Goal: Task Accomplishment & Management: Complete application form

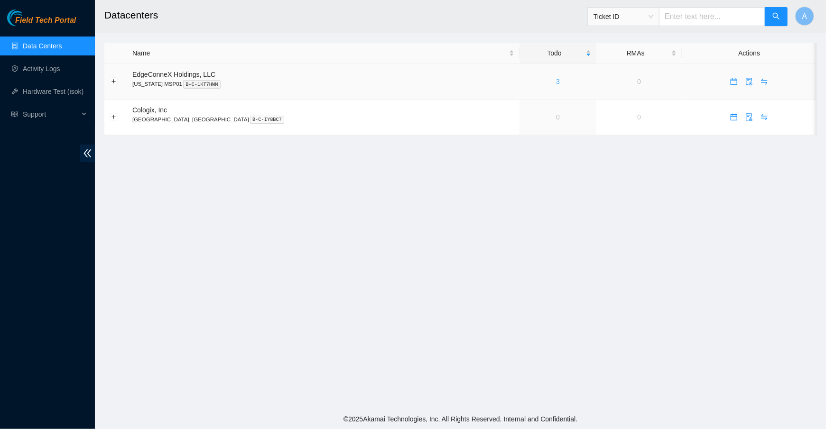
click at [556, 84] on link "3" at bounding box center [558, 82] width 4 height 8
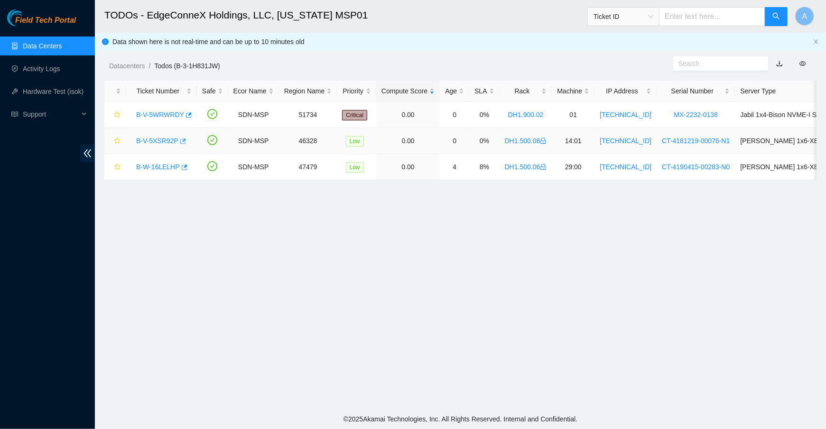
click at [185, 138] on icon "button" at bounding box center [182, 141] width 7 height 7
click at [184, 161] on button "button" at bounding box center [184, 167] width 8 height 15
click at [50, 42] on link "Data Centers" at bounding box center [42, 46] width 39 height 8
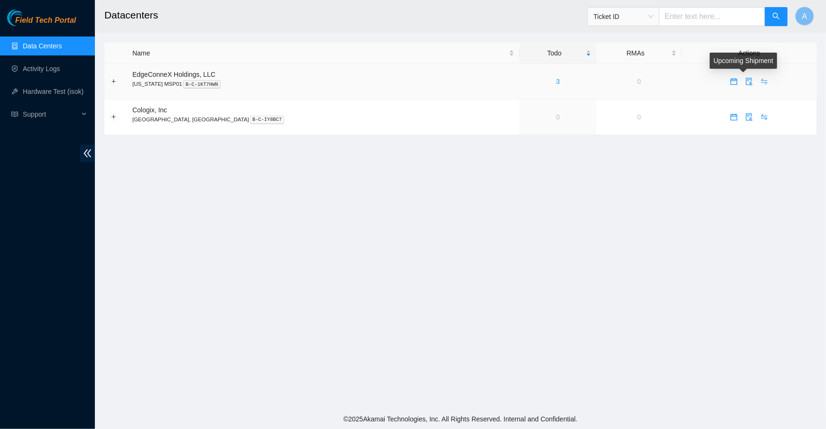
click at [760, 83] on icon "swap" at bounding box center [764, 82] width 8 height 8
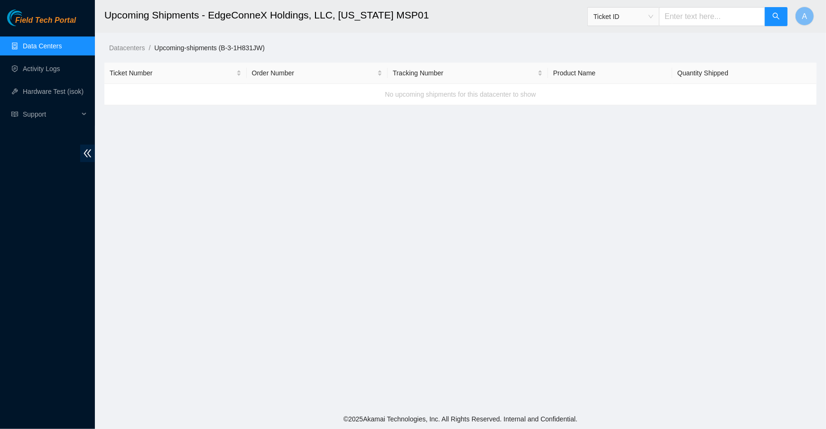
click at [58, 50] on link "Data Centers" at bounding box center [42, 46] width 39 height 8
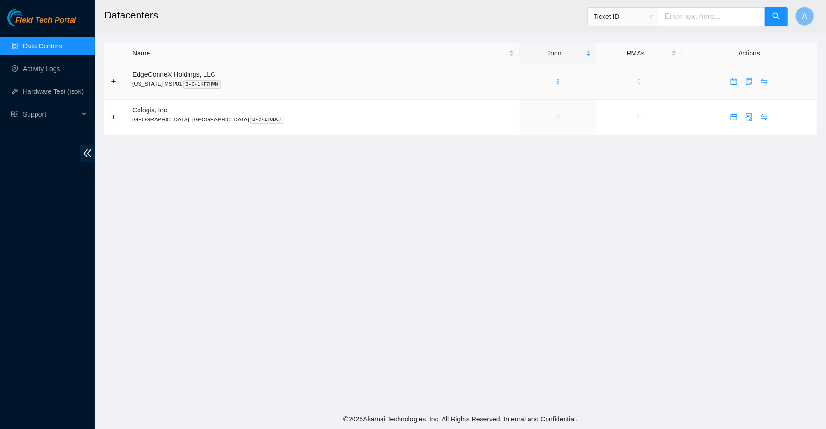
click at [556, 80] on link "3" at bounding box center [558, 82] width 4 height 8
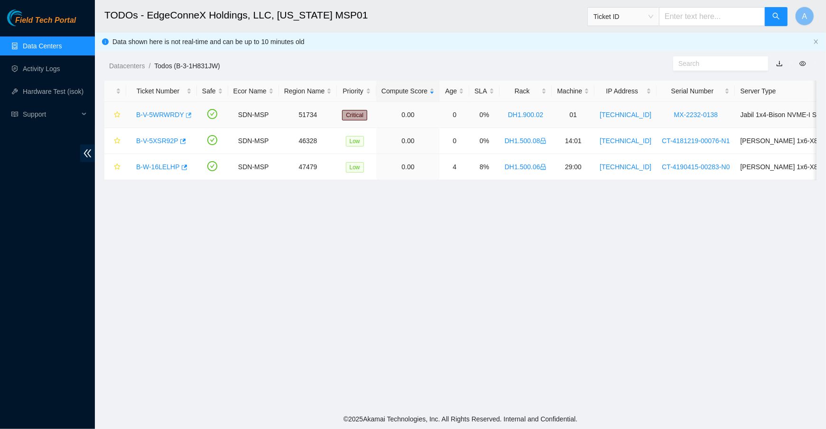
click at [190, 115] on icon "button" at bounding box center [187, 115] width 7 height 7
click at [51, 93] on link "Hardware Test (isok)" at bounding box center [53, 92] width 61 height 8
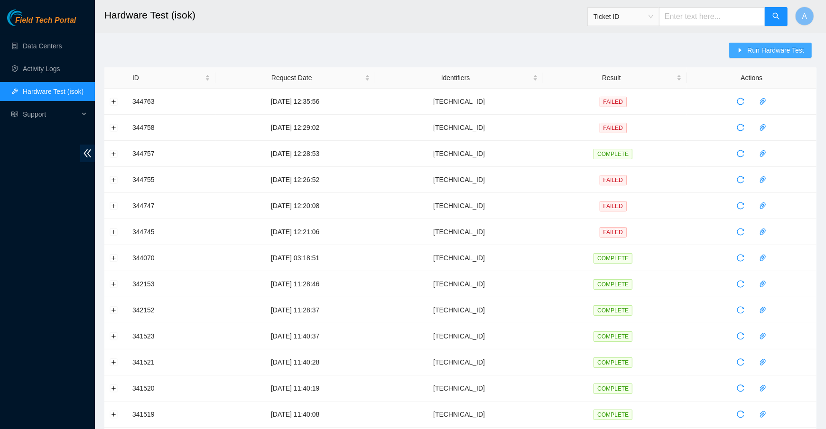
click at [760, 51] on span "Run Hardware Test" at bounding box center [775, 50] width 57 height 10
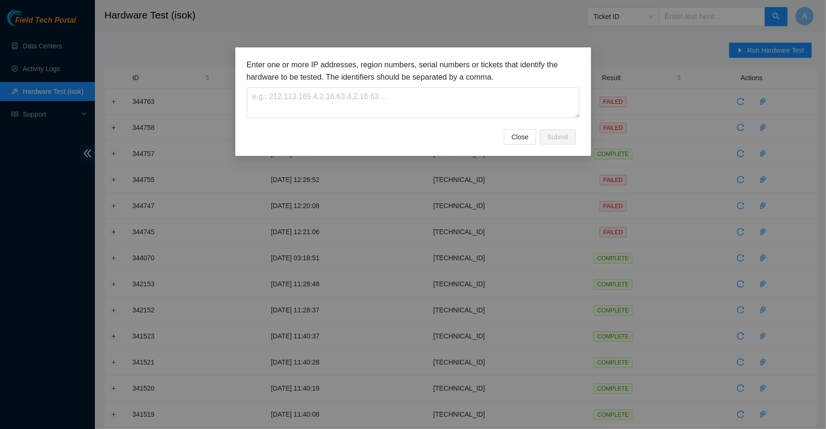
click at [323, 119] on div "Enter one or more IP addresses, region numbers, serial numbers or tickets that …" at bounding box center [413, 94] width 333 height 71
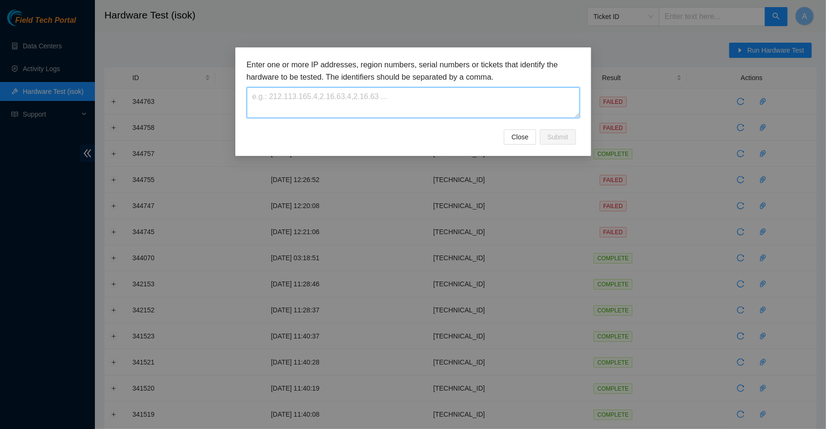
click at [324, 110] on textarea at bounding box center [413, 102] width 333 height 31
paste textarea "23.40.98.85"
type textarea "23.40.98.85"
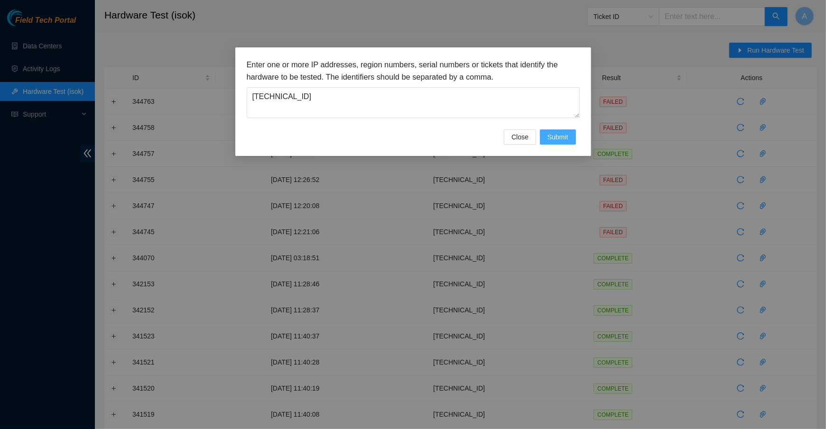
click at [565, 136] on span "Submit" at bounding box center [557, 137] width 21 height 10
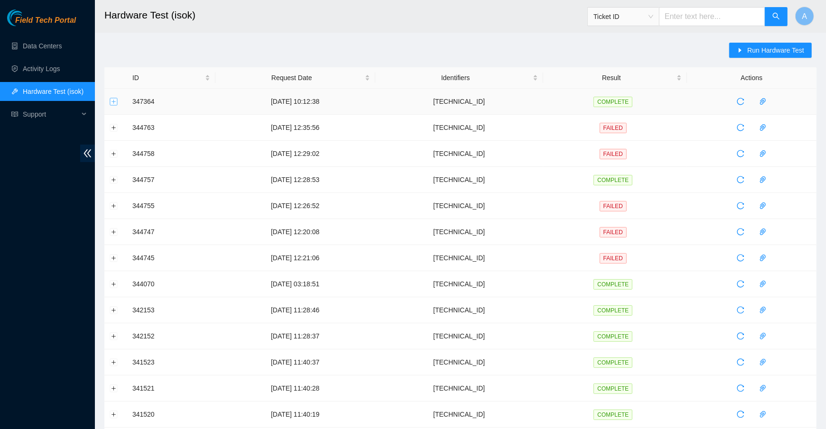
click at [113, 103] on button "Expand row" at bounding box center [114, 102] width 8 height 8
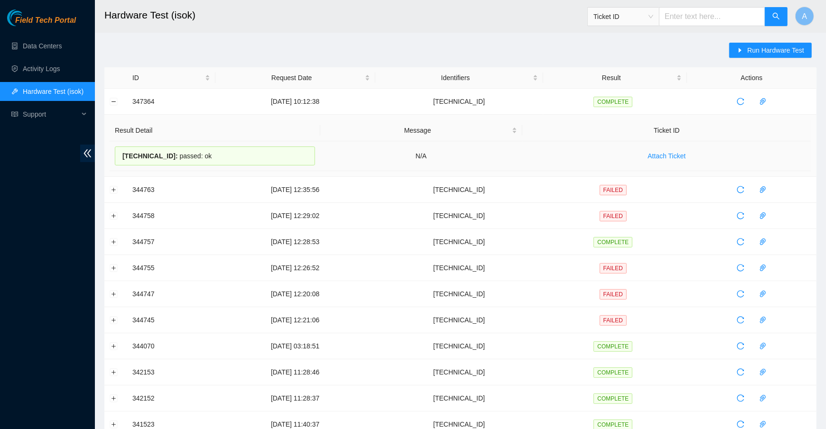
click at [196, 155] on div "23.40.98.85 : passed: ok" at bounding box center [215, 156] width 200 height 19
copy div "23.40.98.85 : passed: ok"
click at [113, 103] on button "Collapse row" at bounding box center [114, 102] width 8 height 8
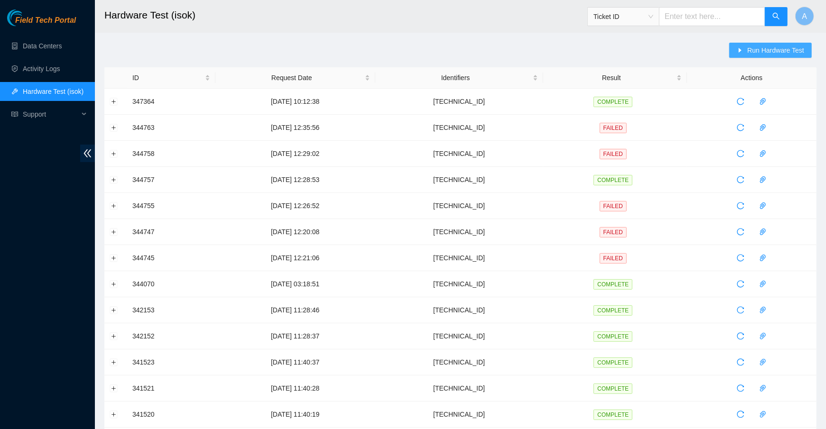
click at [765, 45] on span "Run Hardware Test" at bounding box center [775, 50] width 57 height 10
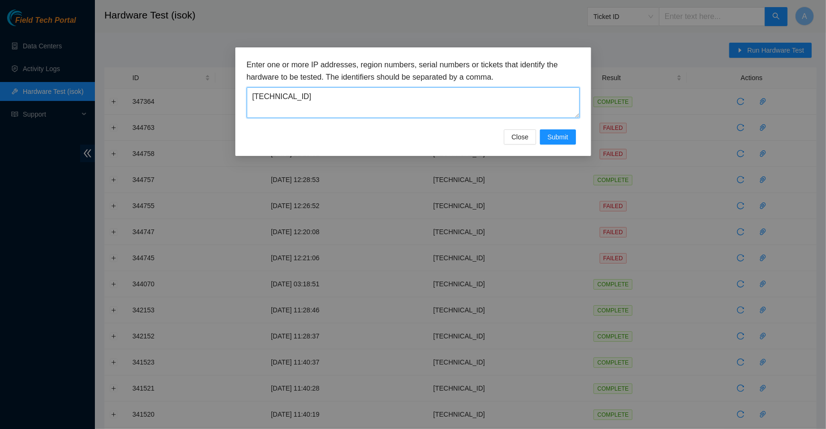
click at [362, 88] on textarea "[TECHNICAL_ID]" at bounding box center [413, 102] width 333 height 31
paste textarea
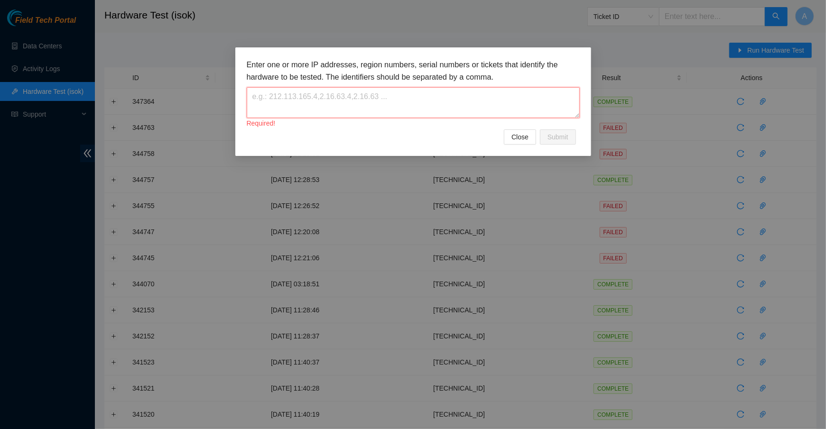
paste textarea "23.32.237.150"
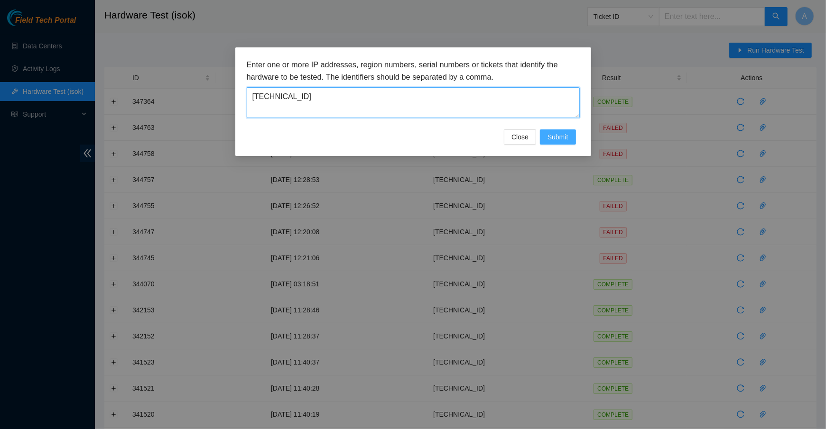
type textarea "23.32.237.150"
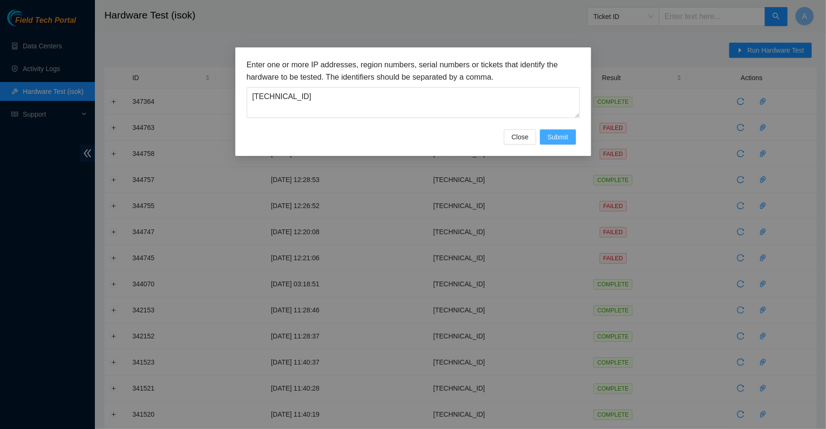
click at [555, 136] on span "Submit" at bounding box center [557, 137] width 21 height 10
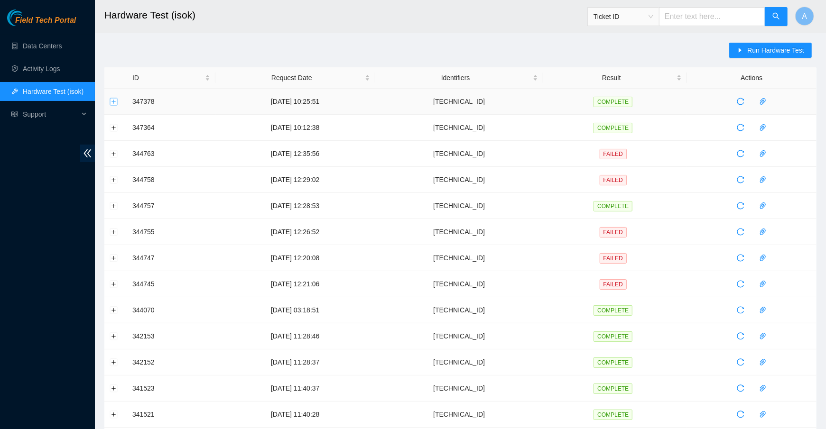
click at [113, 103] on button "Expand row" at bounding box center [114, 102] width 8 height 8
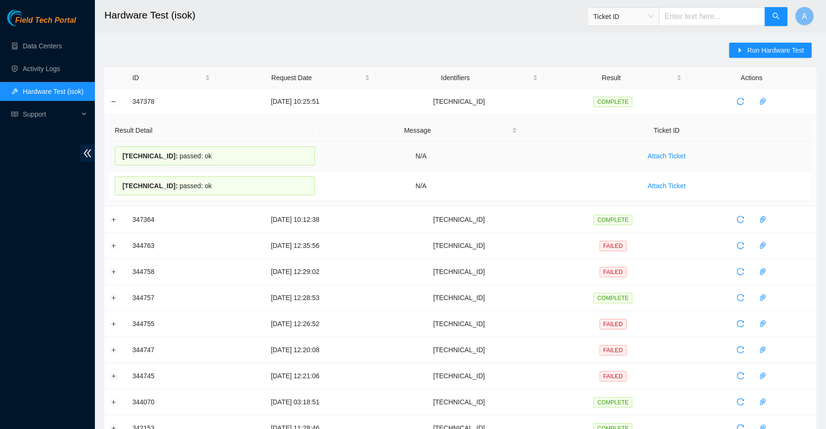
drag, startPoint x: 219, startPoint y: 183, endPoint x: 116, endPoint y: 148, distance: 108.1
click at [116, 148] on tbody "23.32.237.151 : passed: ok N/A Attach Ticket 23.32.237.150 : passed: ok N/A Att…" at bounding box center [460, 171] width 701 height 60
copy tbody "23.32.237.151 : passed: ok N/A Attach Ticket 23.32.237.150 : passed: ok"
click at [52, 45] on link "Data Centers" at bounding box center [42, 46] width 39 height 8
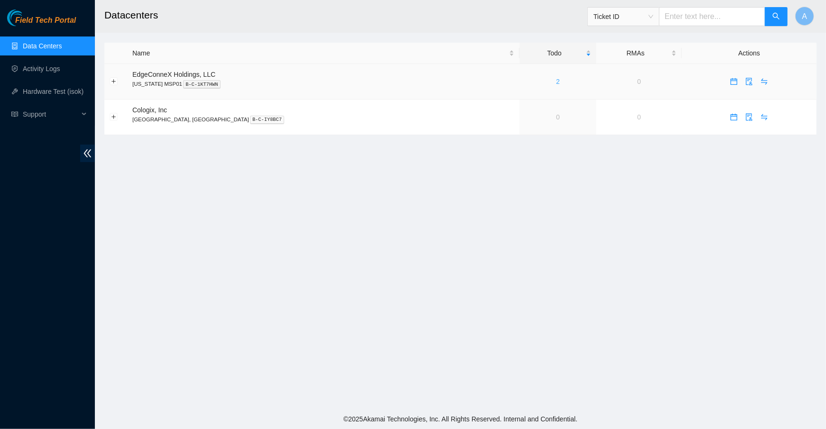
click at [556, 82] on link "2" at bounding box center [558, 82] width 4 height 8
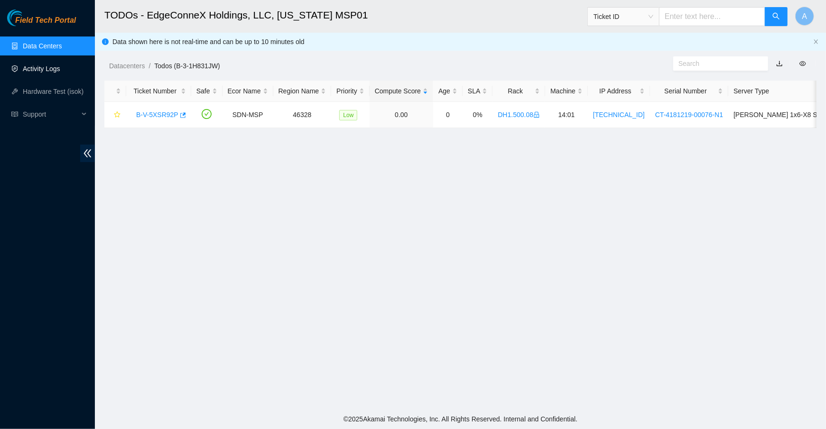
click at [55, 69] on link "Activity Logs" at bounding box center [41, 69] width 37 height 8
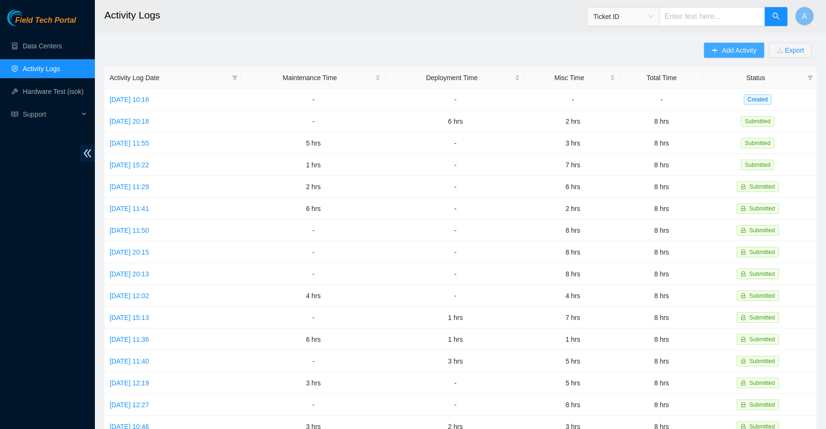
click at [744, 48] on span "Add Activity" at bounding box center [739, 50] width 34 height 10
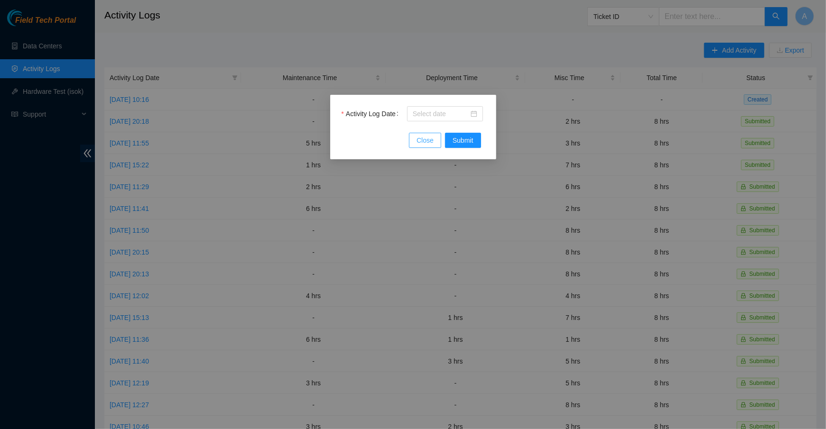
click at [418, 146] on button "Close" at bounding box center [425, 140] width 32 height 15
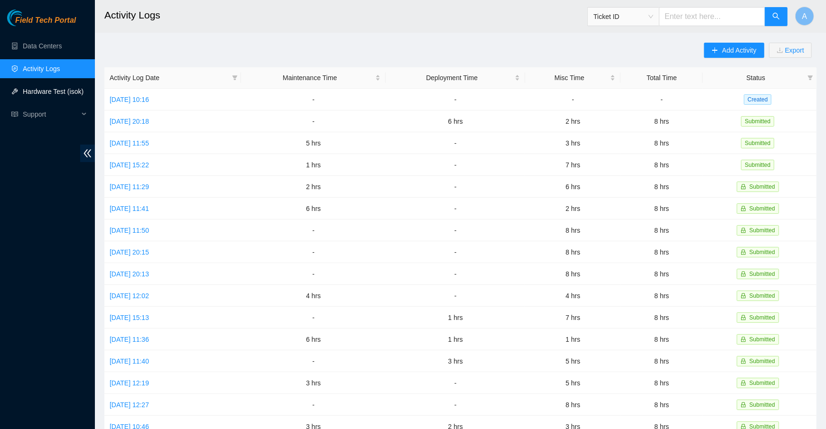
click at [68, 88] on link "Hardware Test (isok)" at bounding box center [53, 92] width 61 height 8
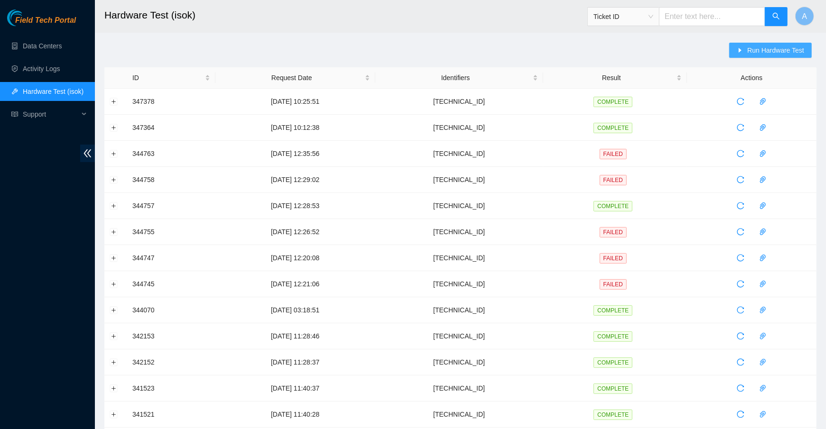
click at [769, 52] on span "Run Hardware Test" at bounding box center [775, 50] width 57 height 10
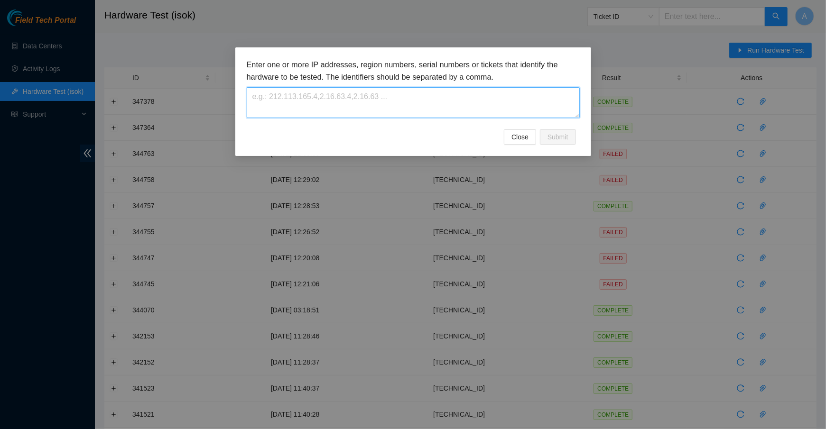
click at [365, 101] on textarea at bounding box center [413, 102] width 333 height 31
paste textarea "23.50.123.29"
type textarea "23.50.123.29"
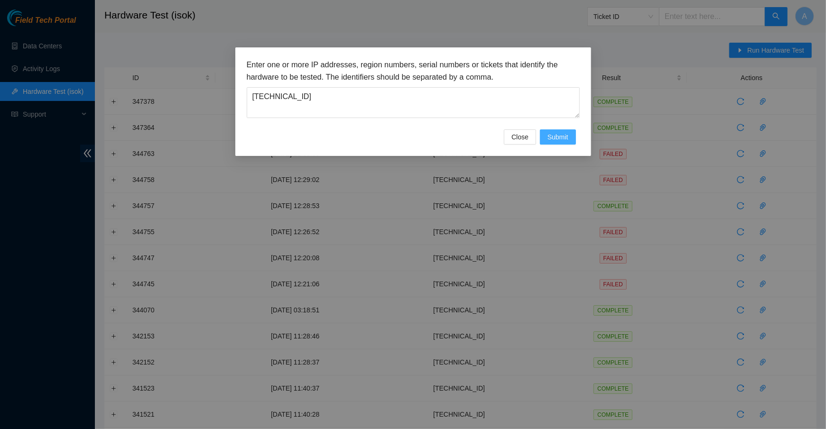
click at [550, 137] on span "Submit" at bounding box center [557, 137] width 21 height 10
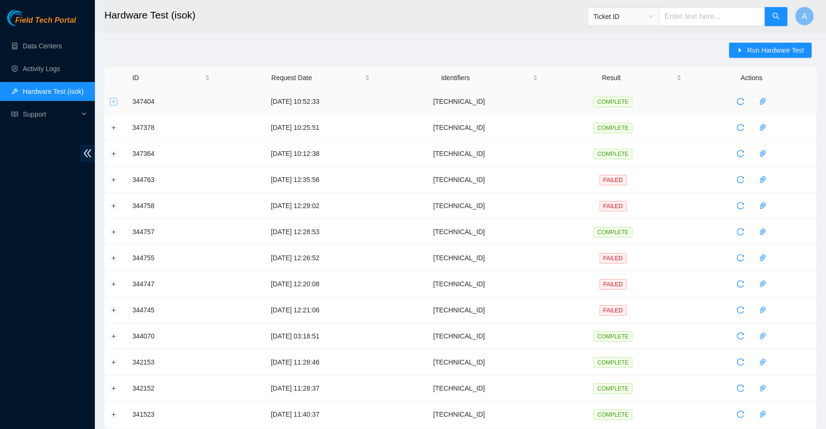
click at [110, 98] on button "Expand row" at bounding box center [114, 102] width 8 height 8
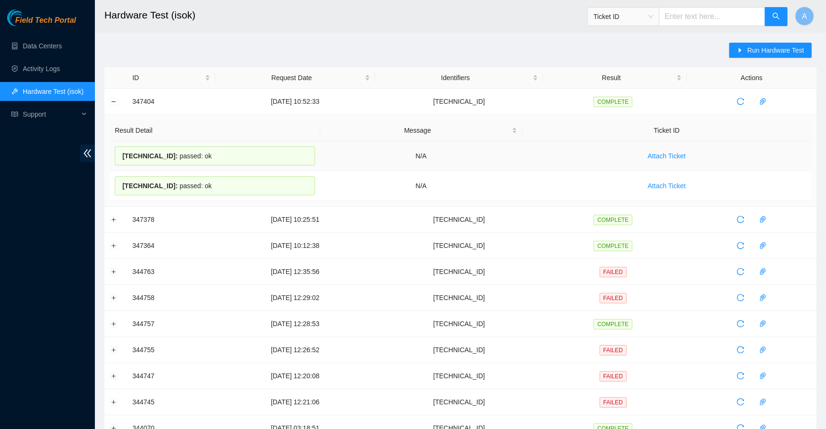
drag, startPoint x: 214, startPoint y: 186, endPoint x: 119, endPoint y: 149, distance: 101.6
click at [119, 149] on tbody "23.50.123.29 : passed: ok N/A Attach Ticket 23.50.123.28 : passed: ok N/A Attac…" at bounding box center [460, 171] width 701 height 60
copy tbody "23.50.123.29 : passed: ok N/A Attach Ticket 23.50.123.28 : passed: ok"
click at [53, 42] on link "Data Centers" at bounding box center [42, 46] width 39 height 8
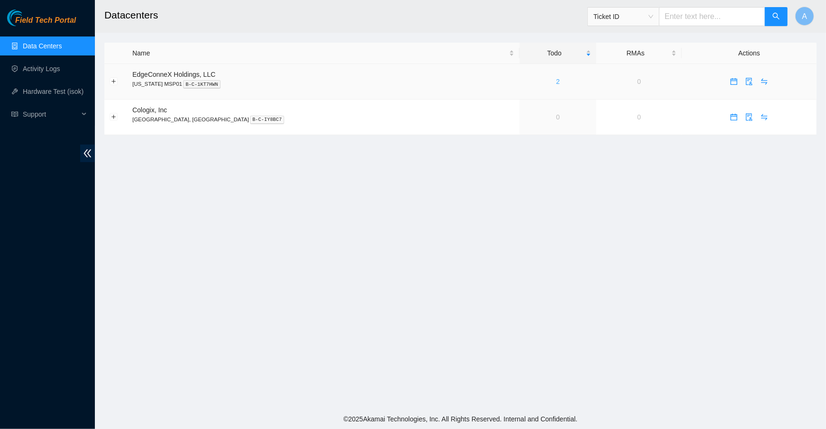
click at [556, 81] on link "2" at bounding box center [558, 82] width 4 height 8
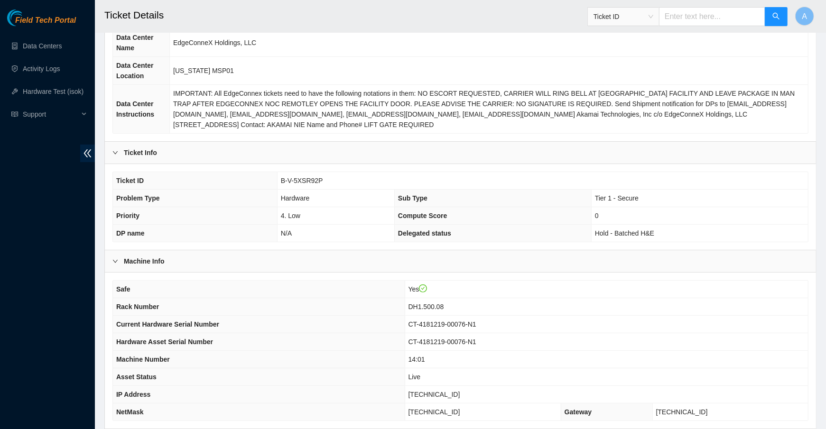
scroll to position [148, 0]
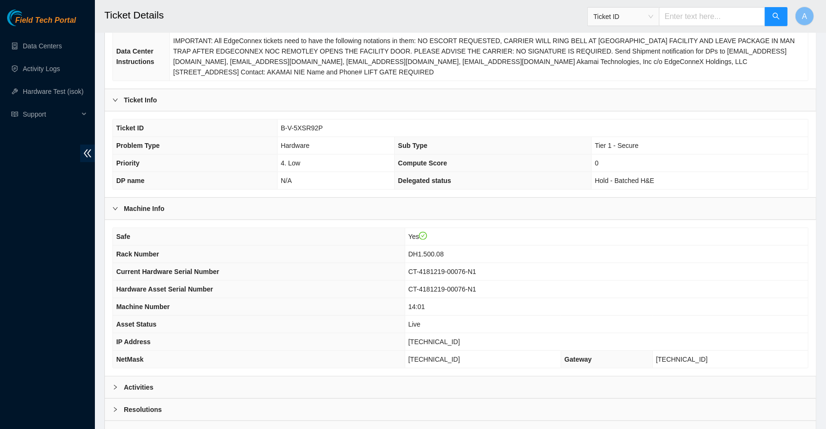
click at [181, 383] on div "Activities" at bounding box center [460, 387] width 711 height 22
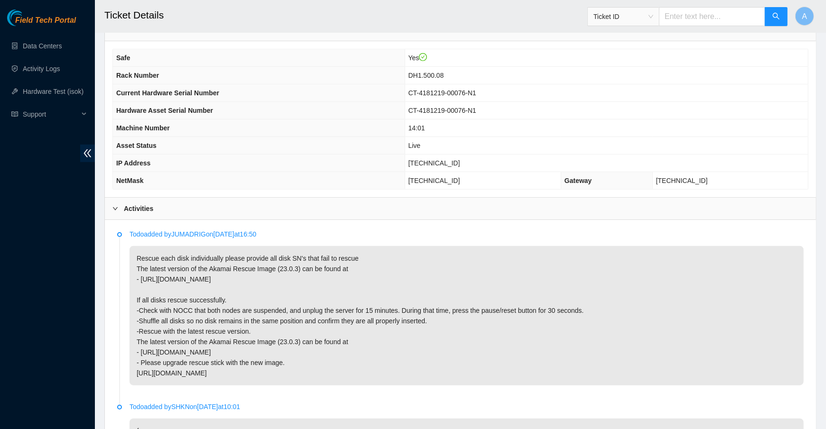
scroll to position [330, 0]
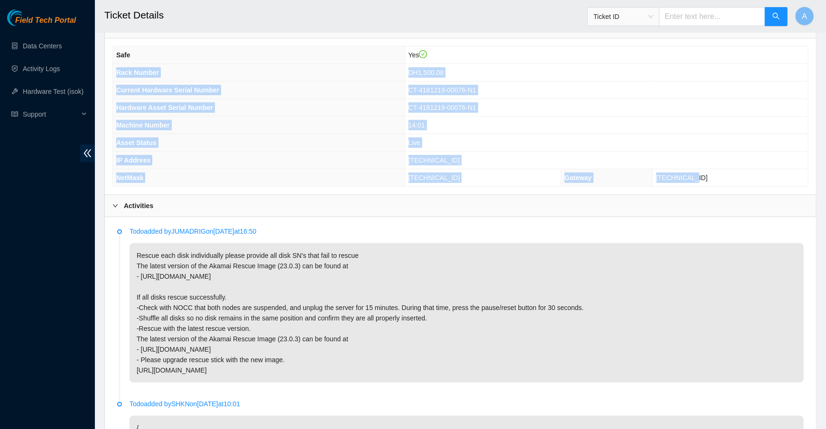
drag, startPoint x: 730, startPoint y: 174, endPoint x: 117, endPoint y: 72, distance: 621.9
click at [117, 72] on tbody "Safe Yes Rack Number DH1.500.08 Current Hardware Serial Number CT-4181219-00076…" at bounding box center [460, 116] width 695 height 140
copy tbody "Rack Number DH1.500.08 Current Hardware Serial Number CT-4181219-00076-N1 Hardw…"
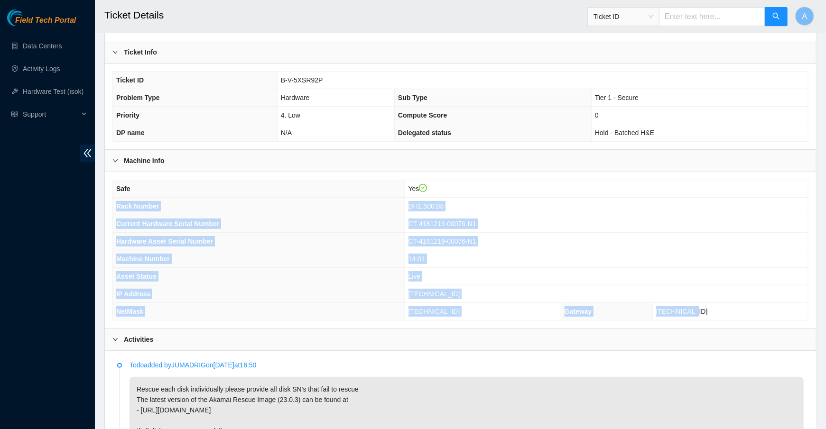
scroll to position [165, 0]
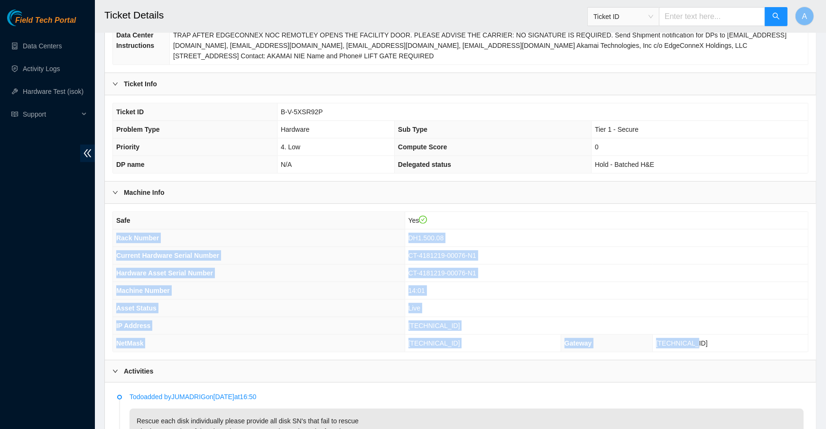
click at [331, 284] on th "Machine Number" at bounding box center [259, 291] width 292 height 18
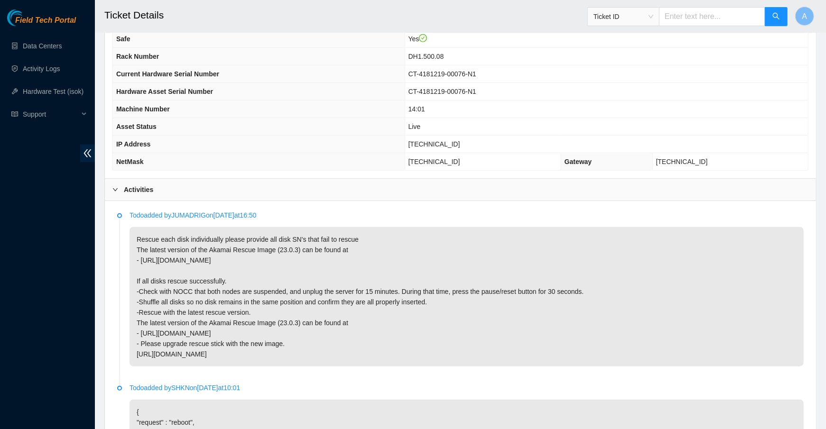
scroll to position [349, 0]
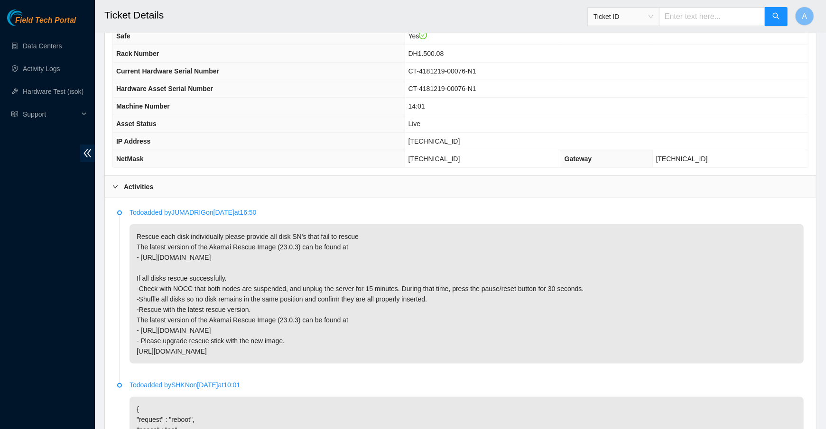
click at [124, 189] on div "Activities" at bounding box center [460, 187] width 711 height 22
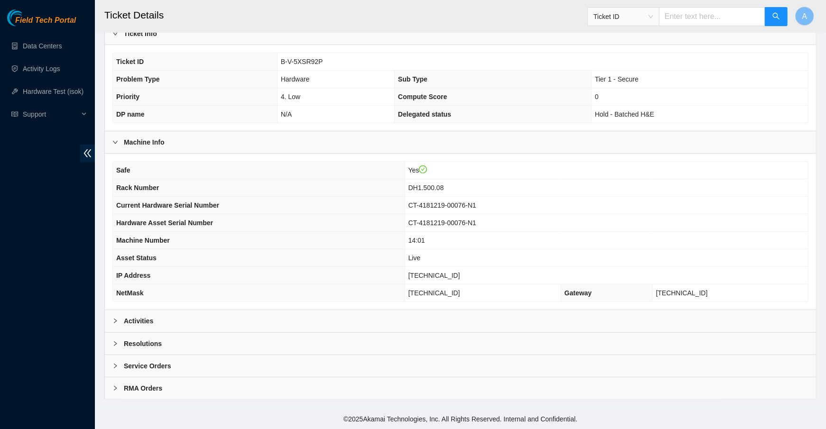
scroll to position [209, 0]
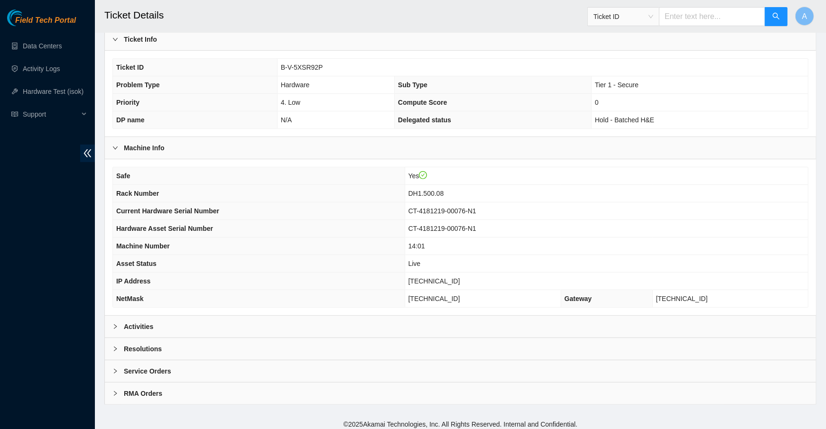
click at [168, 345] on div "Resolutions" at bounding box center [460, 349] width 711 height 22
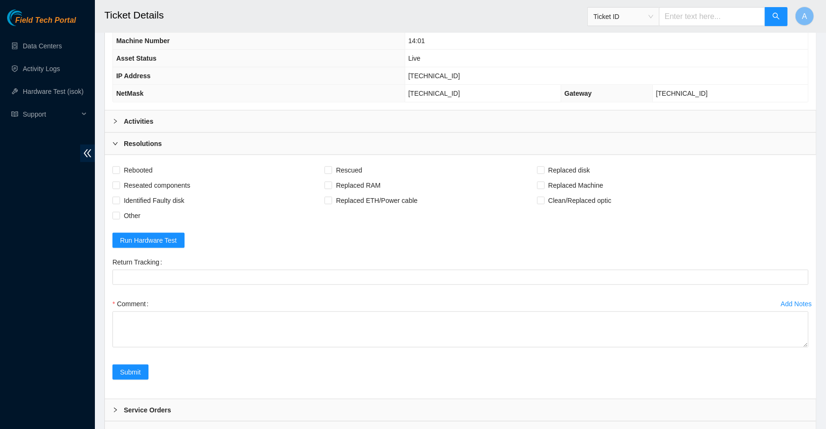
scroll to position [453, 0]
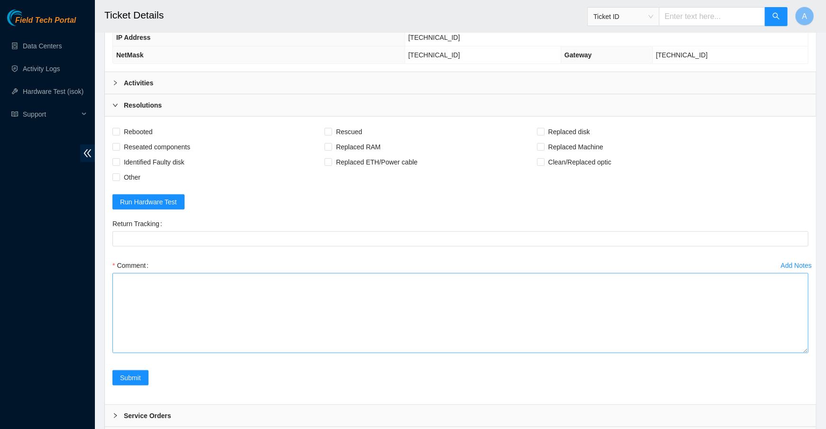
drag, startPoint x: 807, startPoint y: 302, endPoint x: 797, endPoint y: 414, distance: 112.8
click at [797, 353] on textarea "Comment" at bounding box center [460, 313] width 696 height 80
click at [142, 316] on textarea "Comment" at bounding box center [460, 347] width 696 height 148
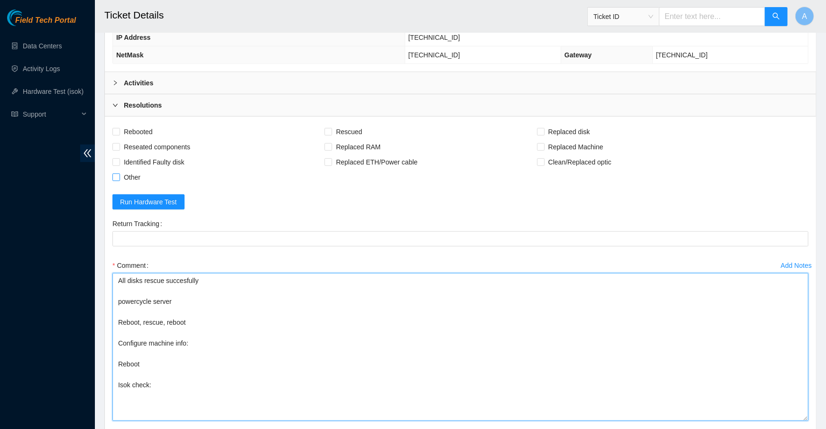
type textarea "All disks rescue succesfully powercycle server Reboot, rescue, reboot Configure…"
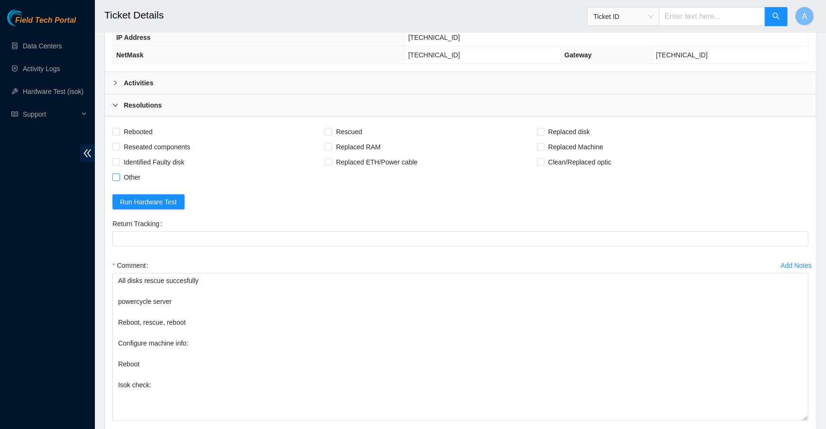
click at [122, 170] on span "Other" at bounding box center [132, 177] width 24 height 15
click at [119, 174] on input "Other" at bounding box center [115, 177] width 7 height 7
checkbox input "true"
click at [135, 147] on span "Reseated components" at bounding box center [157, 146] width 74 height 15
click at [119, 147] on input "Reseated components" at bounding box center [115, 146] width 7 height 7
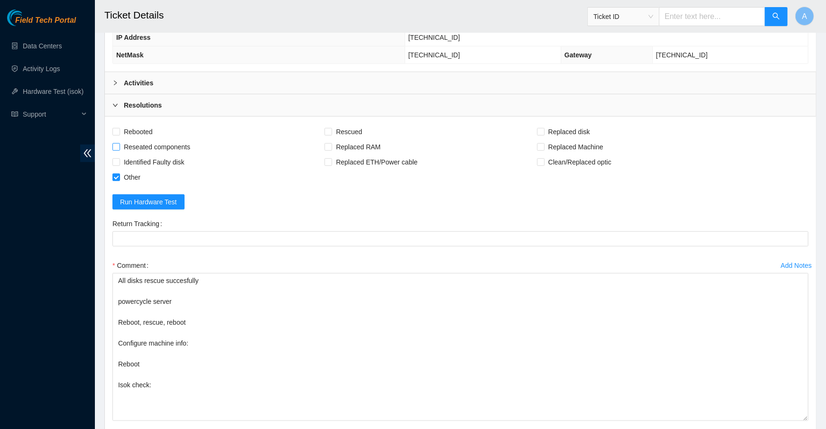
checkbox input "true"
click at [138, 129] on span "Rebooted" at bounding box center [138, 131] width 37 height 15
click at [119, 129] on input "Rebooted" at bounding box center [115, 131] width 7 height 7
checkbox input "true"
click at [331, 128] on input "Rescued" at bounding box center [327, 131] width 7 height 7
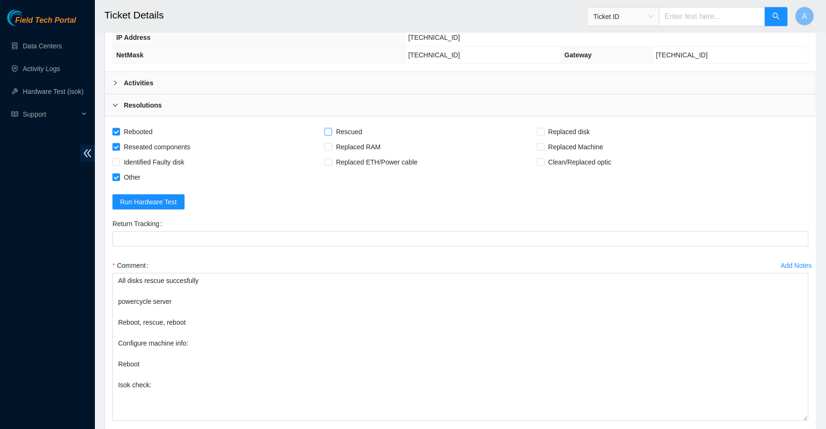
checkbox input "true"
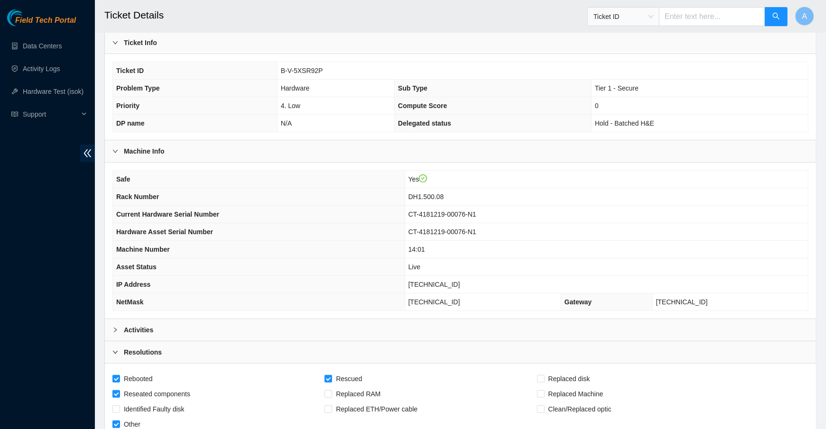
scroll to position [184, 0]
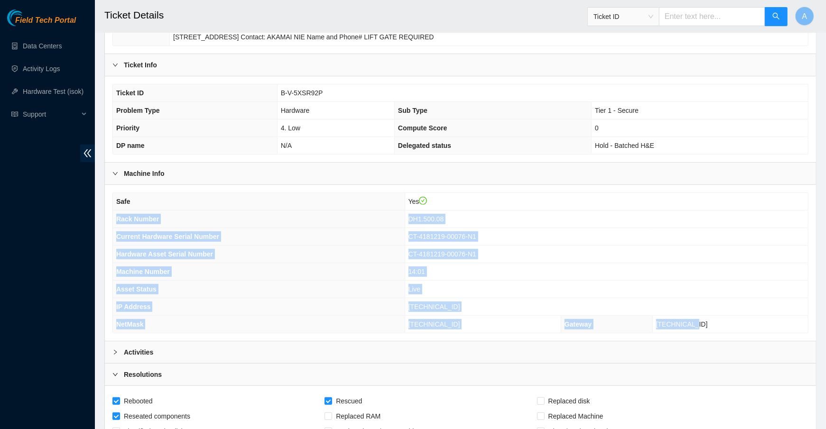
drag, startPoint x: 734, startPoint y: 319, endPoint x: 112, endPoint y: 214, distance: 629.9
click at [113, 214] on tbody "Safe Yes Rack Number DH1.500.08 Current Hardware Serial Number CT-4181219-00076…" at bounding box center [460, 263] width 695 height 140
copy tbody "Rack Number DH1.500.08 Current Hardware Serial Number CT-4181219-00076-N1 Hardw…"
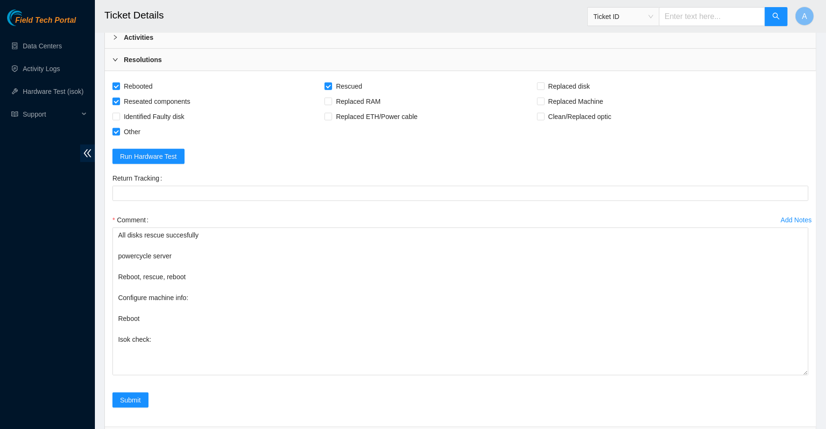
scroll to position [565, 0]
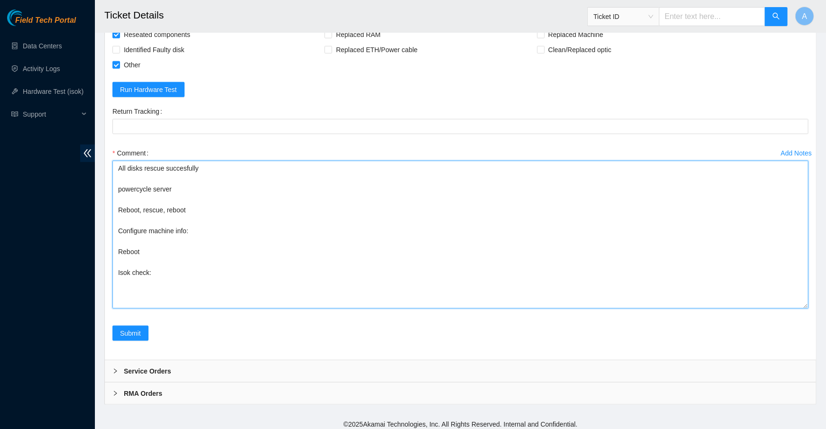
click at [217, 230] on textarea "All disks rescue succesfully powercycle server Reboot, rescue, reboot Configure…" at bounding box center [460, 235] width 696 height 148
paste textarea "Rack Number DH1.500.08 Current Hardware Serial Number CT-4181219-00076-N1 Hardw…"
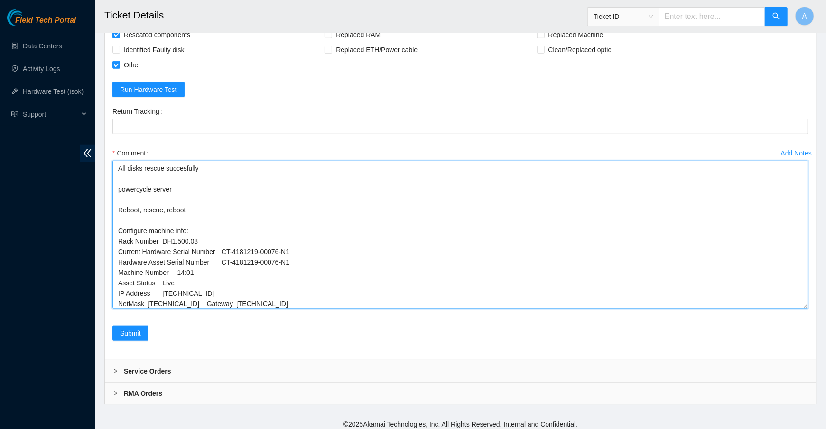
drag, startPoint x: 310, startPoint y: 257, endPoint x: 65, endPoint y: 257, distance: 244.7
drag, startPoint x: 185, startPoint y: 266, endPoint x: 2, endPoint y: 266, distance: 183.5
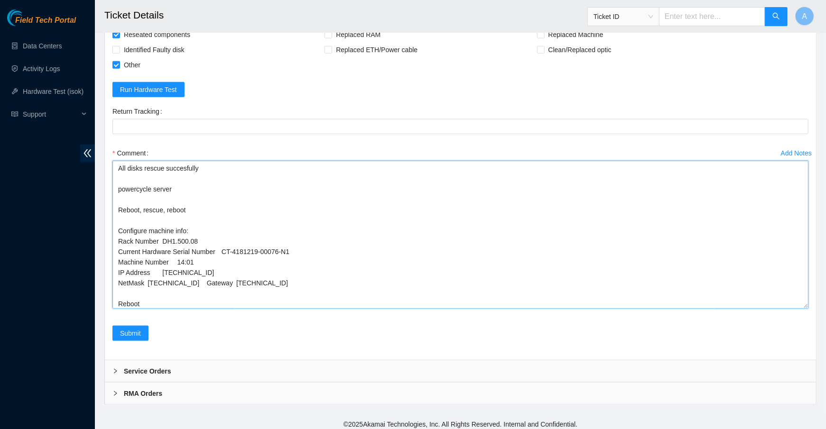
click at [209, 276] on textarea "All disks rescue succesfully powercycle server Reboot, rescue, reboot Configure…" at bounding box center [460, 235] width 696 height 148
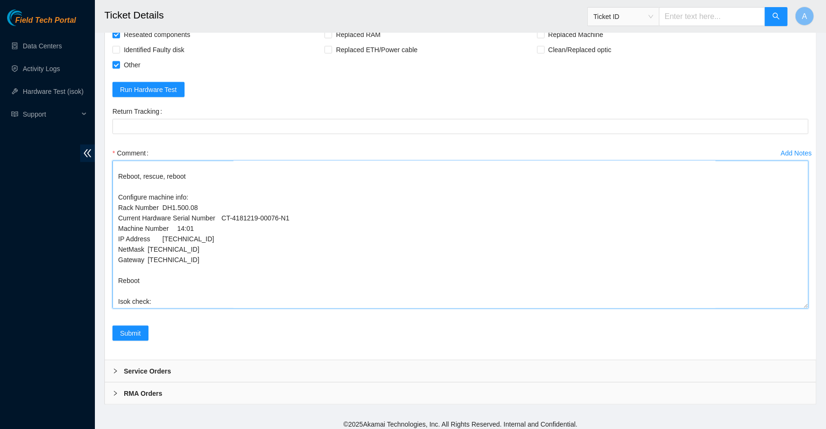
drag, startPoint x: 808, startPoint y: 302, endPoint x: 808, endPoint y: 345, distance: 43.6
click at [808, 345] on form "Rebooted Rescued Replaced disk Reseated components Replaced RAM Replaced Machin…" at bounding box center [460, 182] width 696 height 340
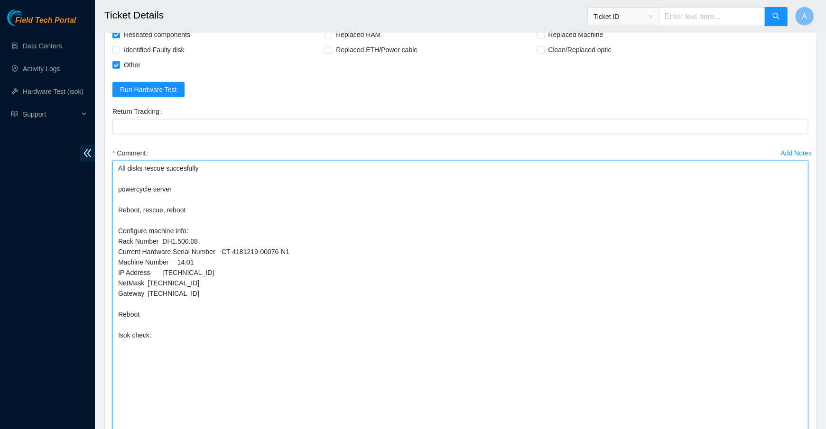
drag, startPoint x: 805, startPoint y: 301, endPoint x: 800, endPoint y: 471, distance: 170.3
click at [187, 166] on textarea "All disks rescue succesfully powercycle server Reboot, rescue, reboot Configure…" at bounding box center [460, 320] width 696 height 318
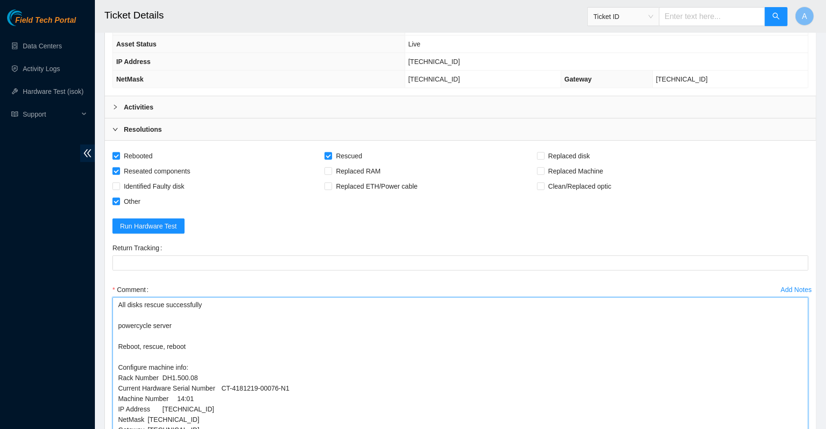
scroll to position [416, 0]
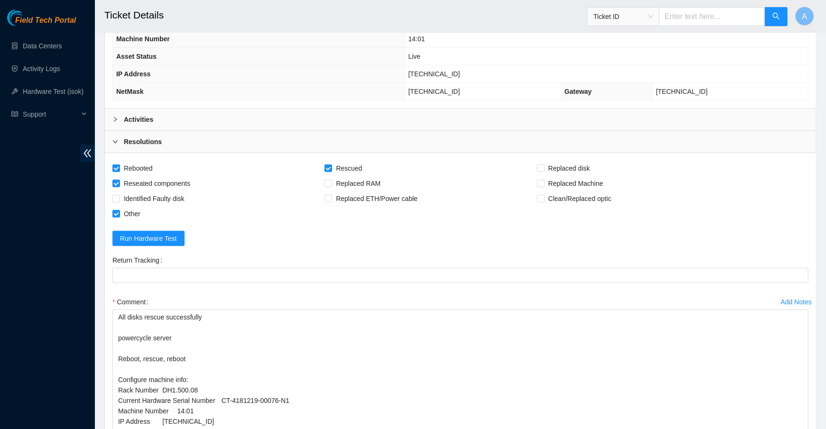
click at [152, 114] on b "Activities" at bounding box center [138, 119] width 29 height 10
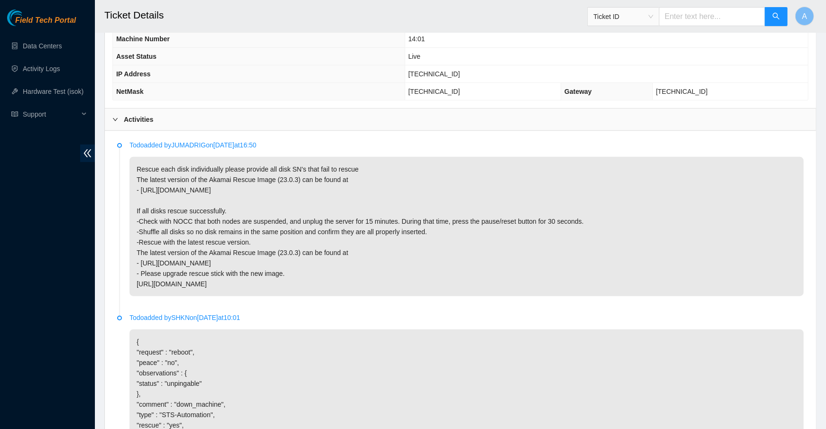
click at [152, 114] on b "Activities" at bounding box center [138, 119] width 29 height 10
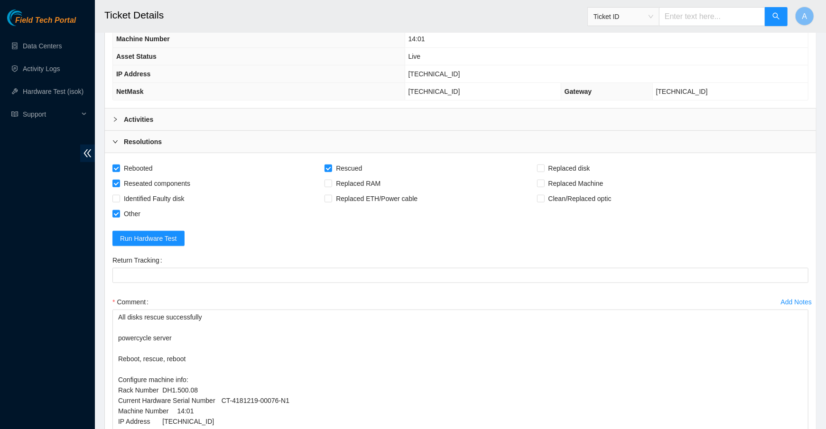
click at [456, 70] on span "23.50.123.29" at bounding box center [434, 74] width 52 height 8
copy span "23.50.123.29"
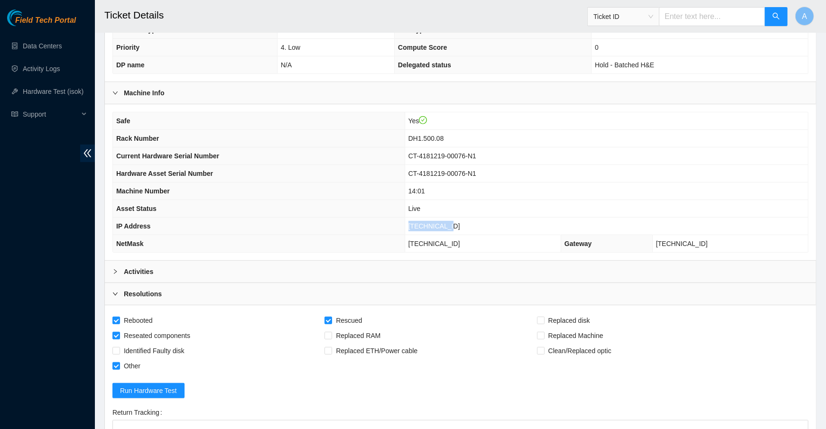
scroll to position [222, 0]
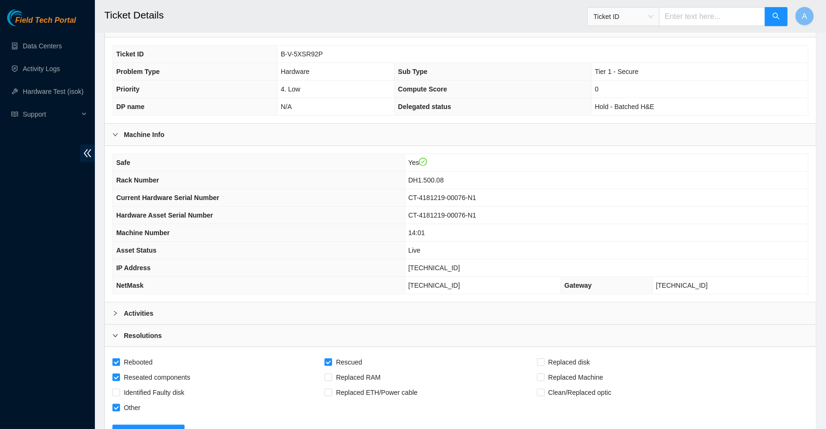
click at [397, 266] on th "IP Address" at bounding box center [259, 268] width 292 height 18
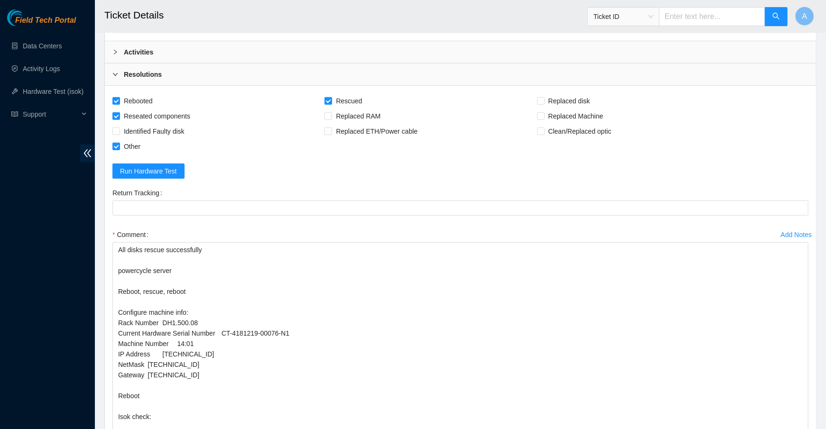
scroll to position [425, 0]
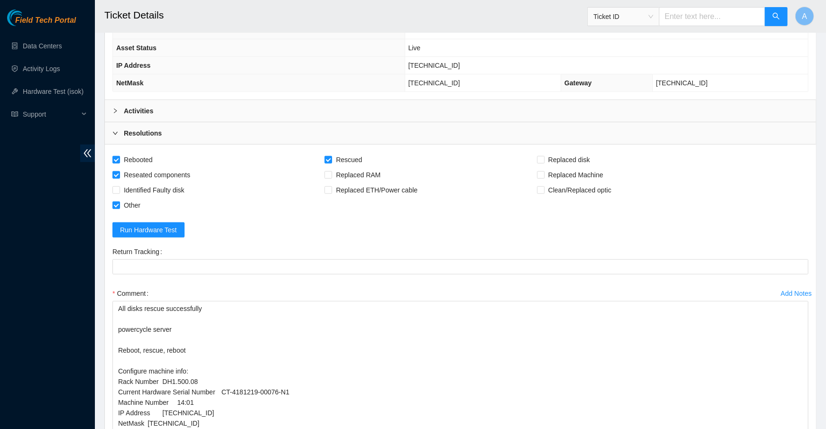
click at [164, 103] on div "Activities" at bounding box center [460, 111] width 711 height 22
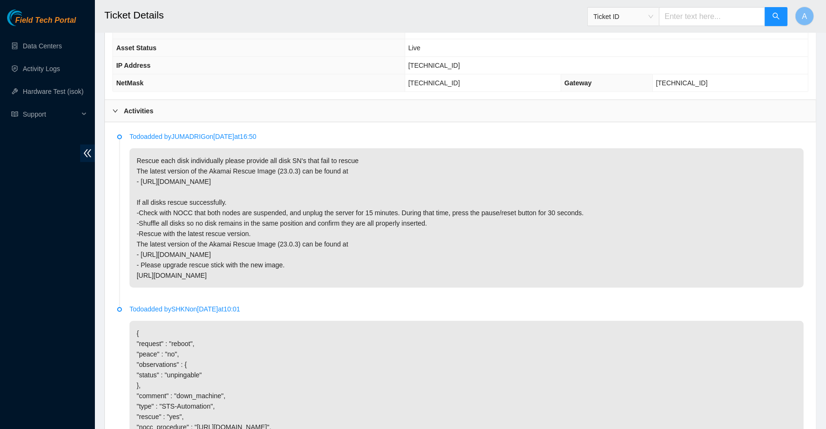
click at [164, 103] on div "Activities" at bounding box center [460, 111] width 711 height 22
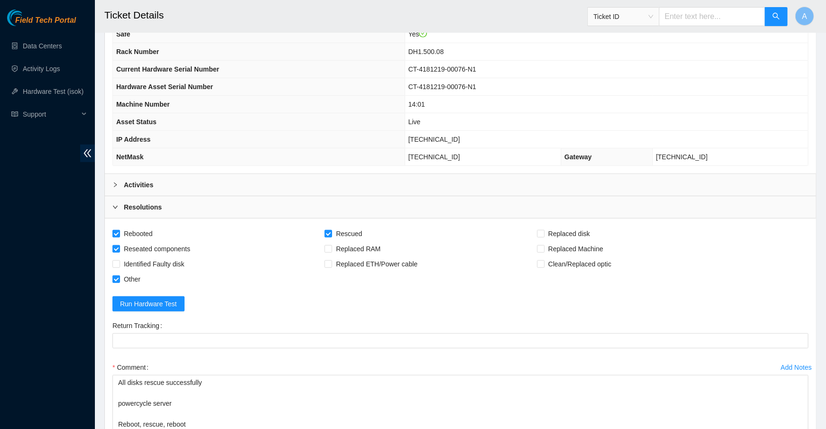
scroll to position [318, 0]
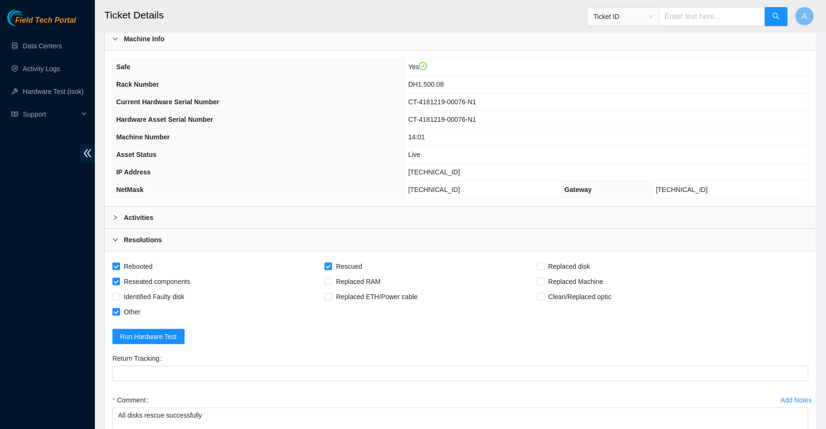
click at [437, 170] on span "23.50.123.29" at bounding box center [434, 172] width 52 height 8
copy span "23.50.123.29"
click at [384, 146] on th "Asset Status" at bounding box center [259, 155] width 292 height 18
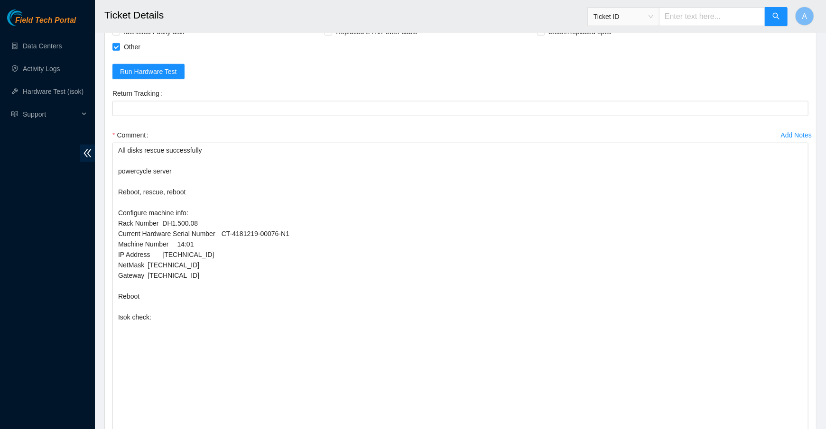
scroll to position [615, 0]
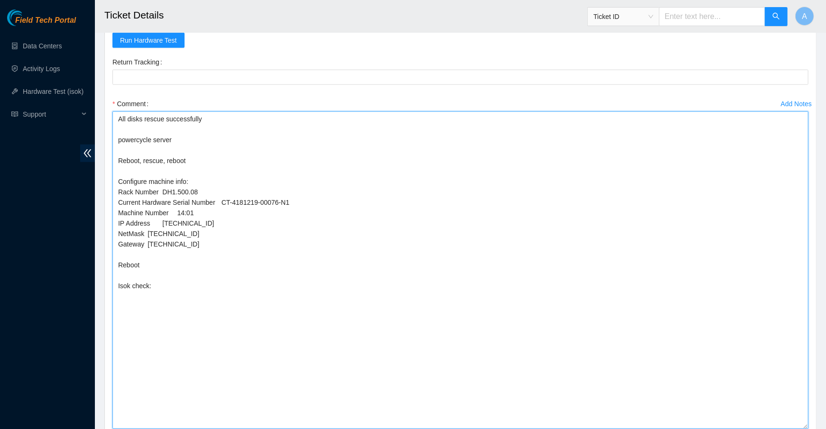
click at [223, 287] on textarea "All disks rescue successfully powercycle server Reboot, rescue, reboot Configur…" at bounding box center [460, 270] width 696 height 318
paste textarea "23.50.123.29 : passed: ok N/A 23.50.123.28 : passed: ok"
drag, startPoint x: 175, startPoint y: 302, endPoint x: 64, endPoint y: 302, distance: 111.4
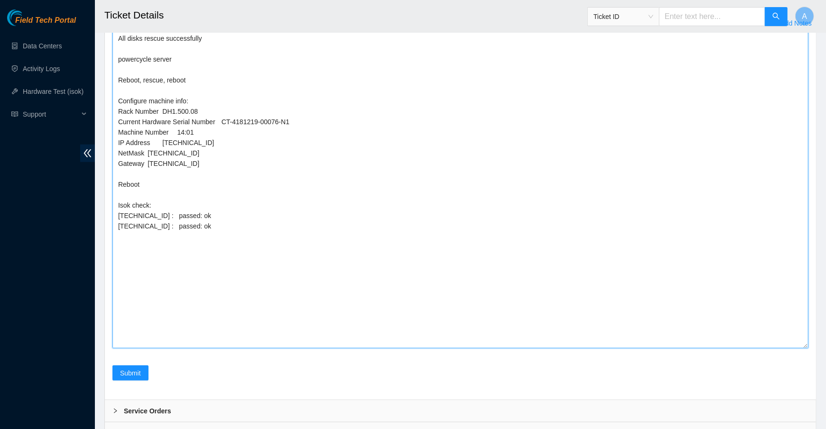
scroll to position [698, 0]
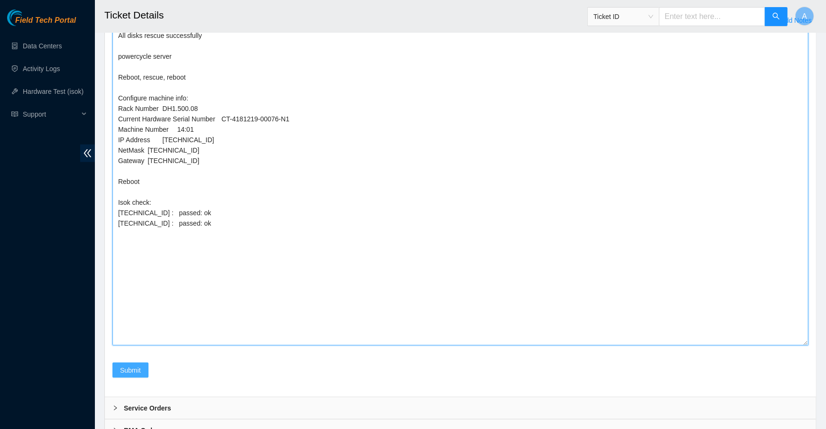
type textarea "All disks rescue successfully powercycle server Reboot, rescue, reboot Configur…"
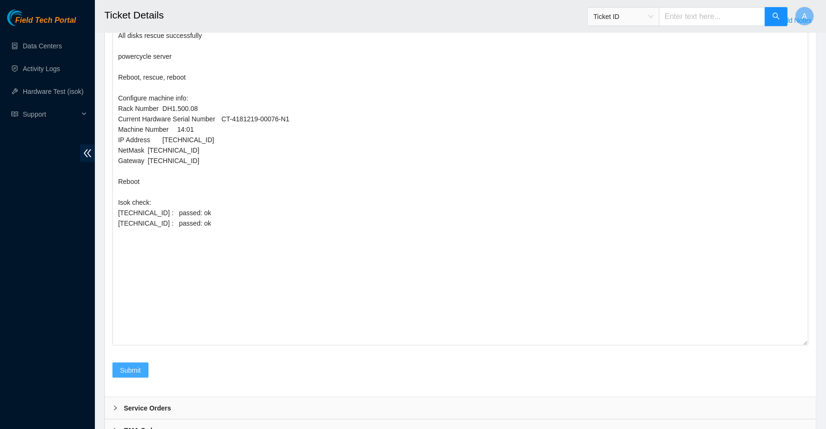
click at [131, 363] on button "Submit" at bounding box center [130, 370] width 36 height 15
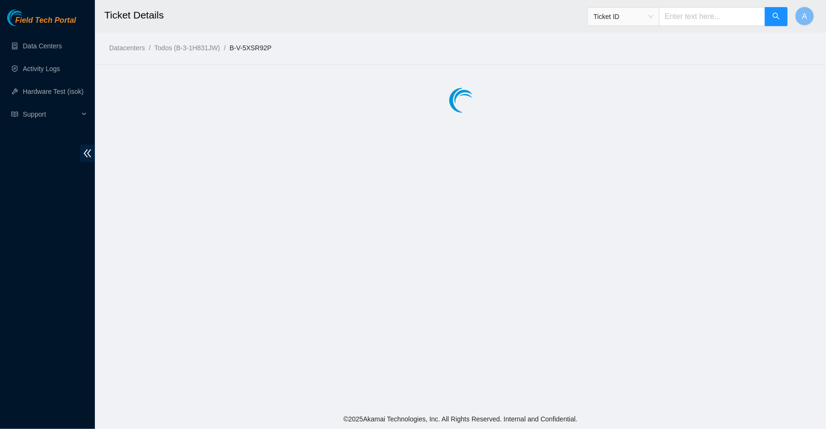
scroll to position [0, 0]
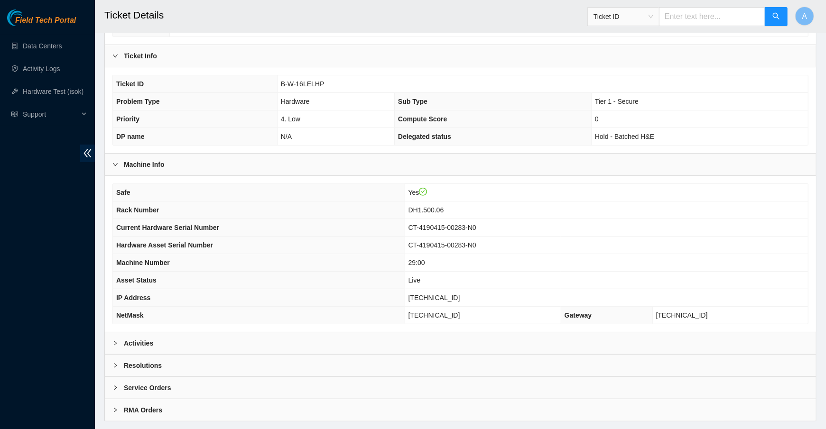
scroll to position [209, 0]
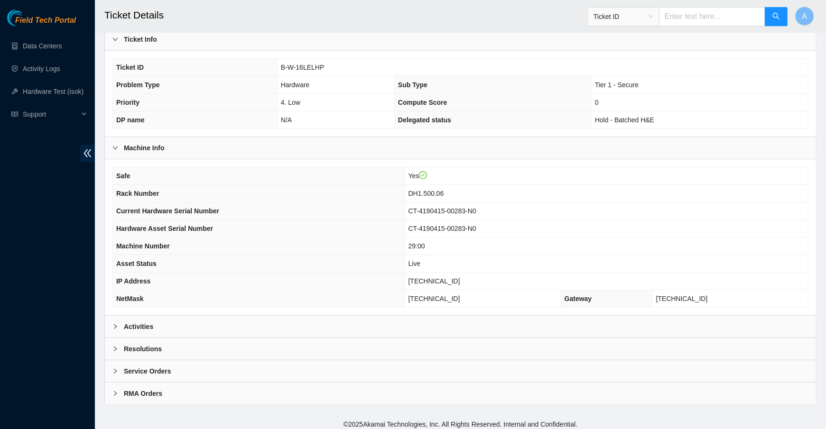
click at [193, 318] on div "Activities" at bounding box center [460, 327] width 711 height 22
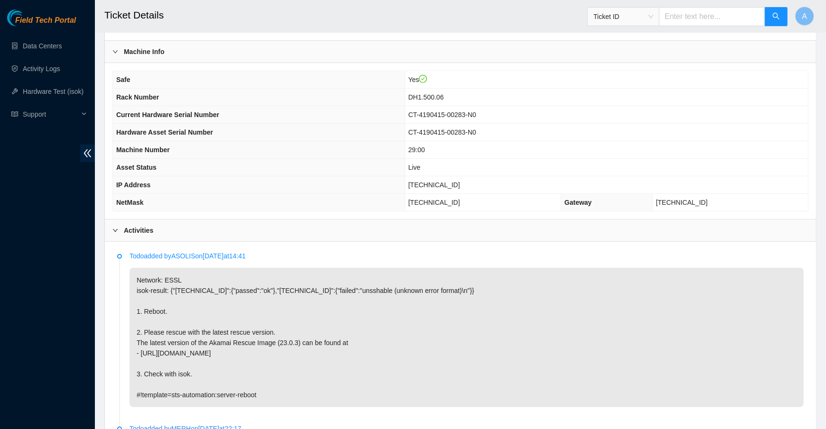
scroll to position [308, 0]
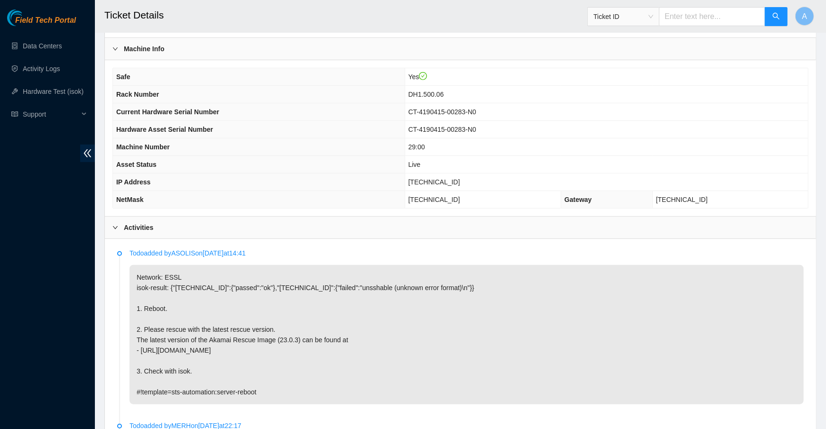
click at [441, 180] on span "[TECHNICAL_ID]" at bounding box center [434, 182] width 52 height 8
copy span "[TECHNICAL_ID]"
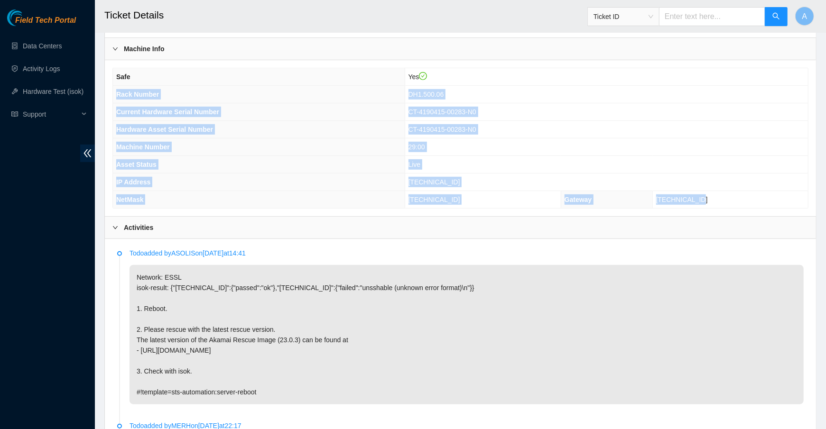
drag, startPoint x: 724, startPoint y: 196, endPoint x: 115, endPoint y: 92, distance: 617.3
click at [115, 92] on tbody "Safe Yes Rack Number DH1.500.06 Current Hardware Serial Number CT-4190415-00283…" at bounding box center [460, 138] width 695 height 140
copy tbody "Rack Number DH1.500.06 Current Hardware Serial Number CT-4190415-00283-N0 Hardw…"
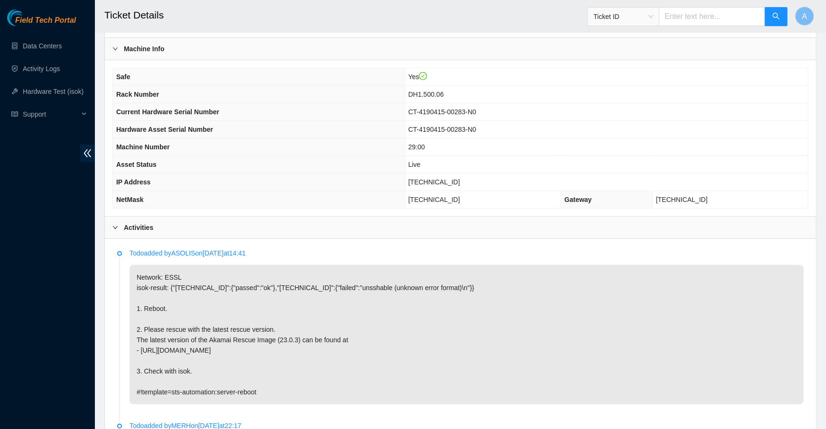
click at [162, 219] on div "Activities" at bounding box center [460, 228] width 711 height 22
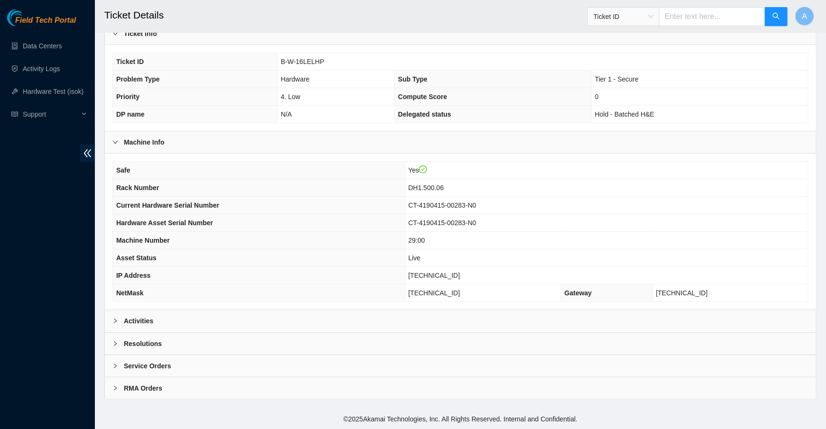
scroll to position [209, 0]
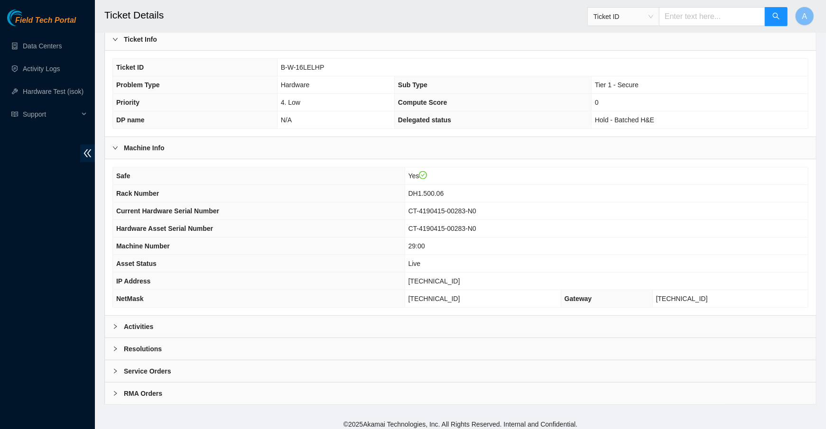
click at [159, 344] on b "Resolutions" at bounding box center [143, 349] width 38 height 10
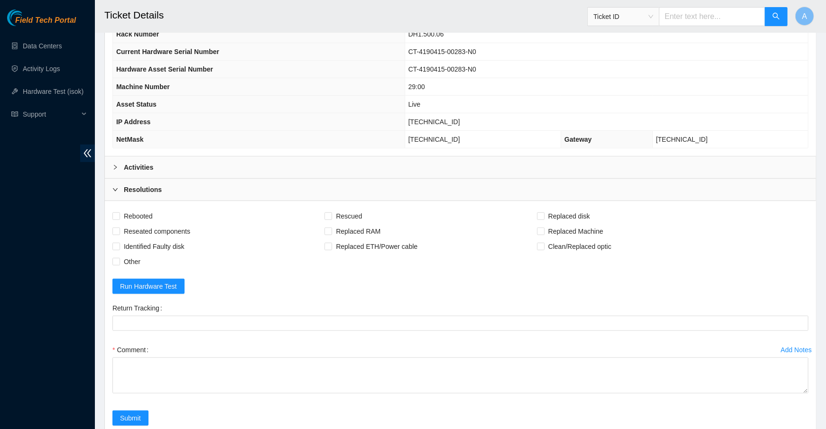
scroll to position [453, 0]
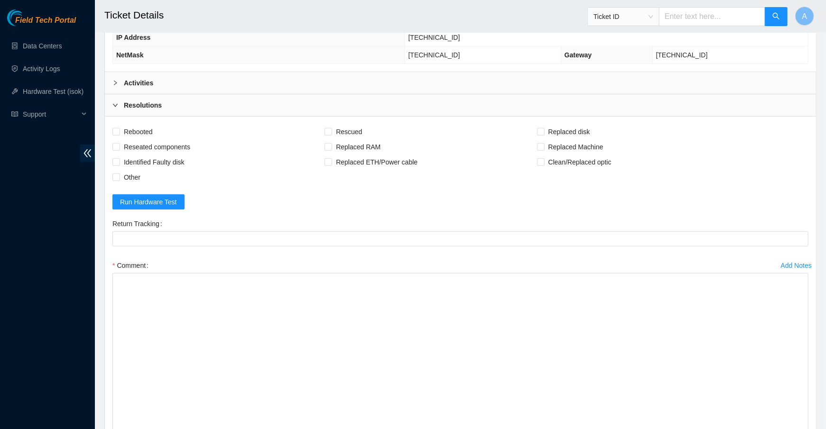
drag, startPoint x: 803, startPoint y: 302, endPoint x: 791, endPoint y: 471, distance: 170.2
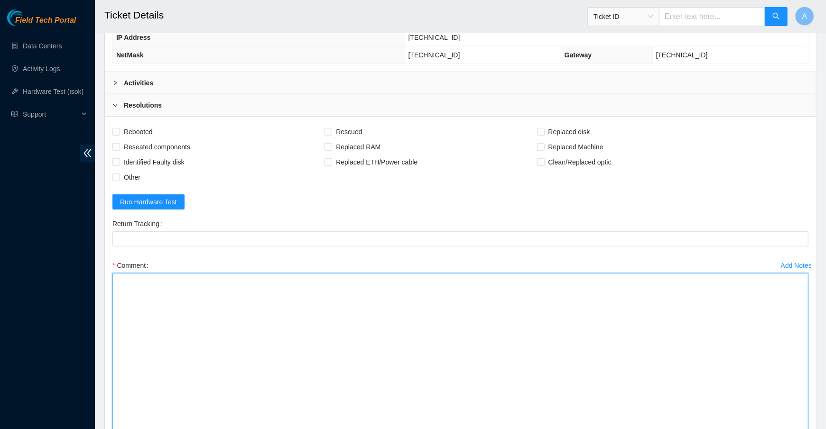
click at [495, 344] on textarea "Comment" at bounding box center [460, 375] width 696 height 205
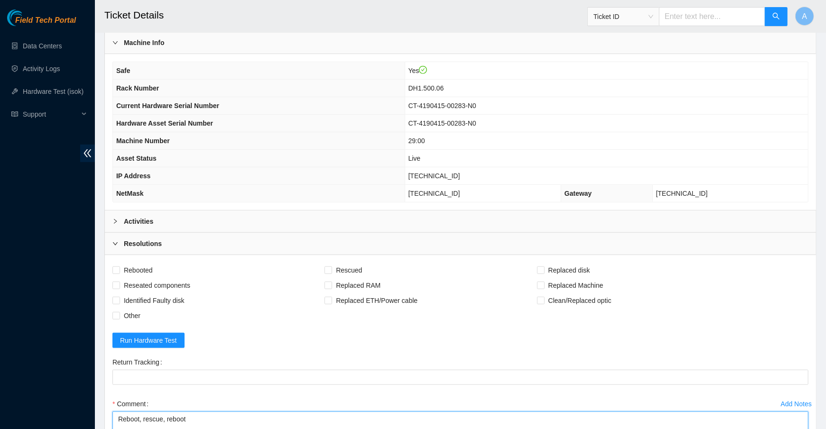
scroll to position [311, 0]
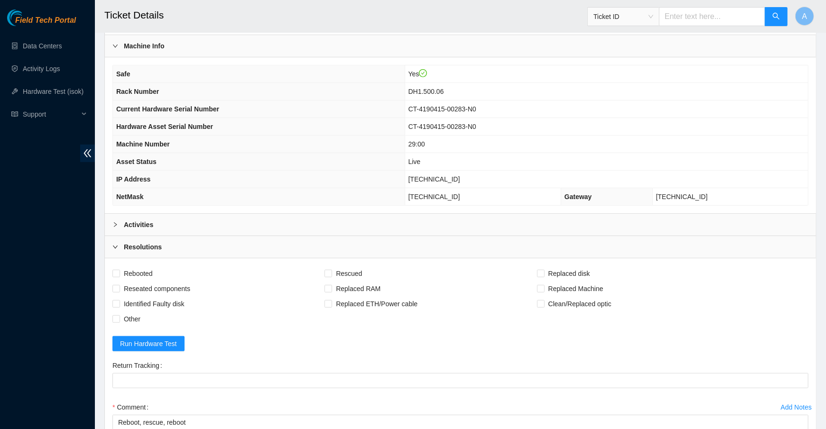
click at [147, 224] on b "Activities" at bounding box center [138, 225] width 29 height 10
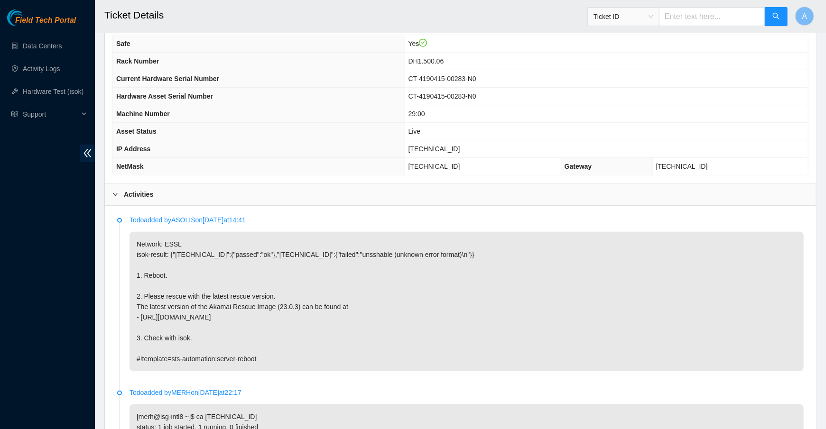
scroll to position [349, 0]
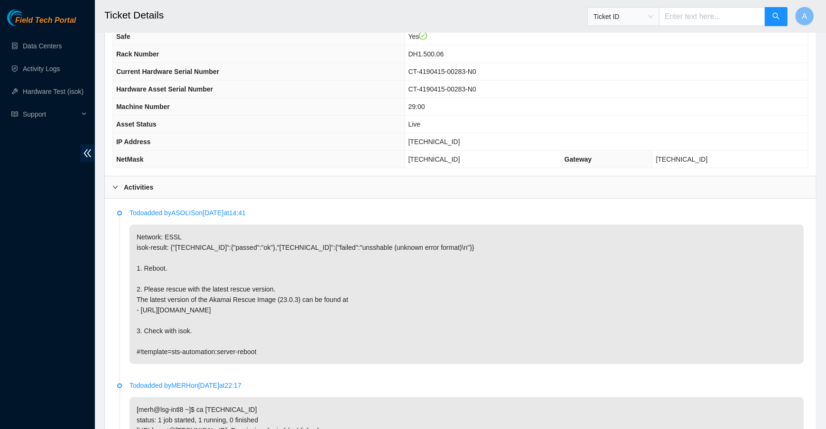
click at [431, 138] on span "23.32.237.150" at bounding box center [434, 142] width 52 height 8
copy span "23.32.237.150"
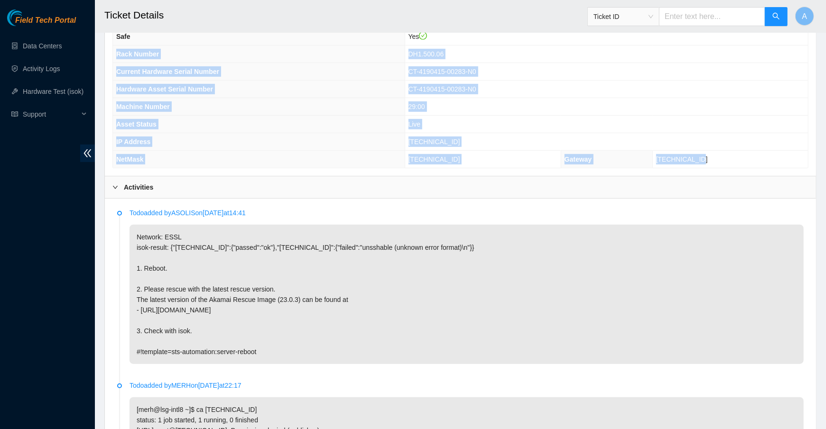
drag, startPoint x: 719, startPoint y: 157, endPoint x: 116, endPoint y: 48, distance: 613.0
click at [116, 48] on tbody "Safe Yes Rack Number DH1.500.06 Current Hardware Serial Number CT-4190415-00283…" at bounding box center [460, 98] width 695 height 140
copy tbody "Rack Number DH1.500.06 Current Hardware Serial Number CT-4190415-00283-N0 Hardw…"
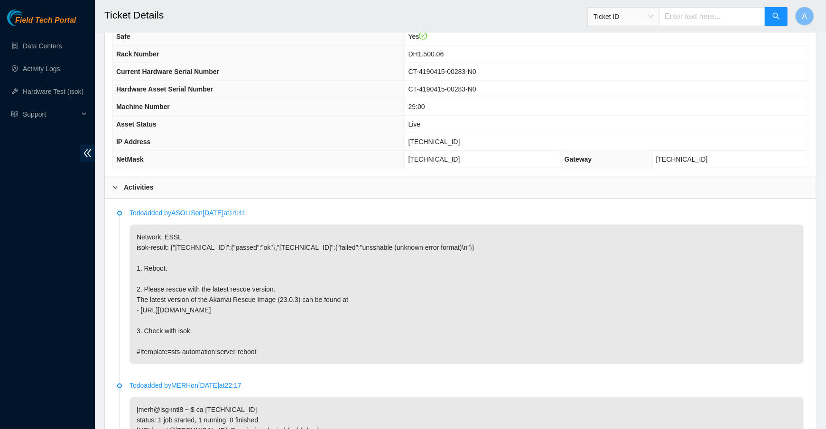
click at [138, 186] on b "Activities" at bounding box center [138, 187] width 29 height 10
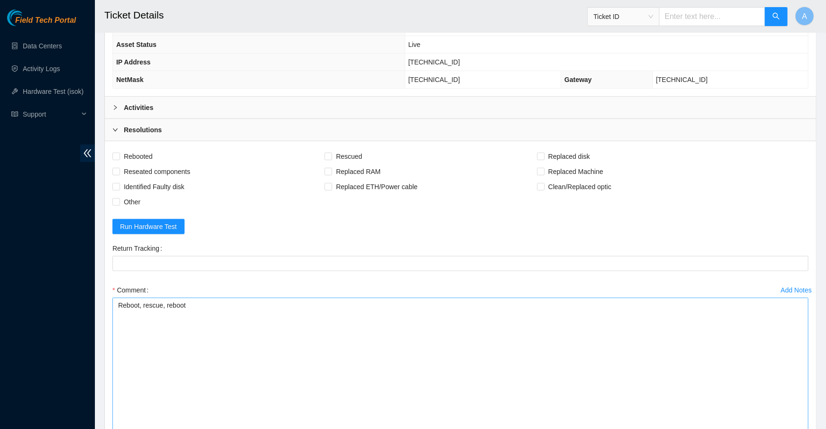
scroll to position [437, 0]
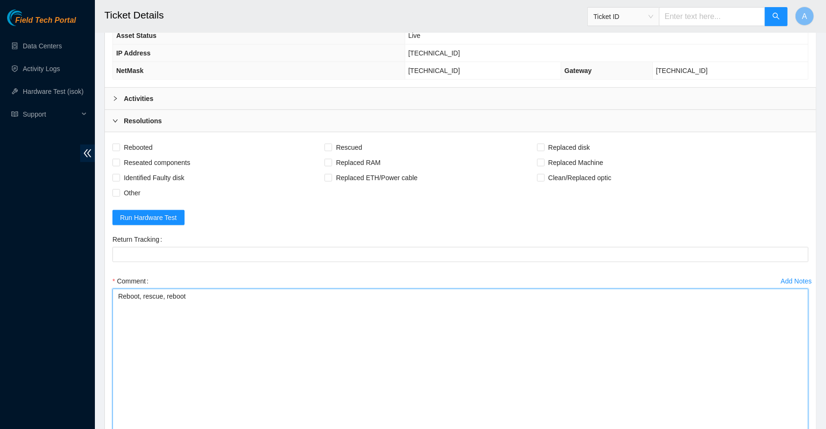
click at [229, 337] on textarea "Reboot, rescue, reboot" at bounding box center [460, 391] width 696 height 205
paste textarea "Rack Number DH1.500.06 Current Hardware Serial Number CT-4190415-00283-N0 Hardw…"
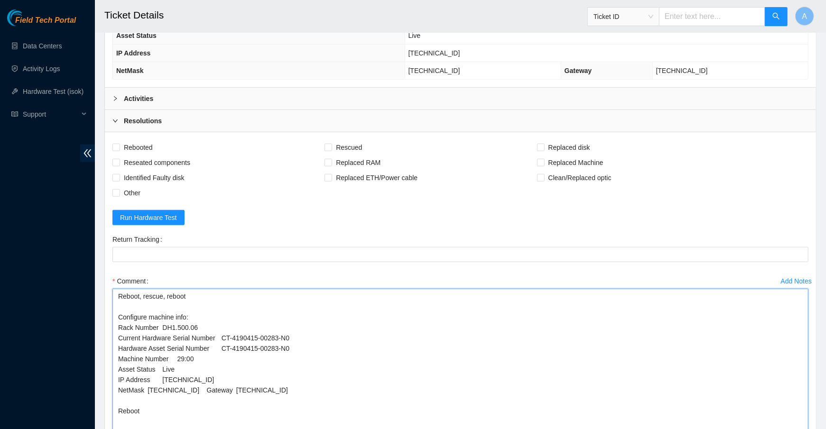
scroll to position [439, 0]
type textarea "Reboot, rescue, reboot Configure machine info: Rack Number DH1.500.06 Current H…"
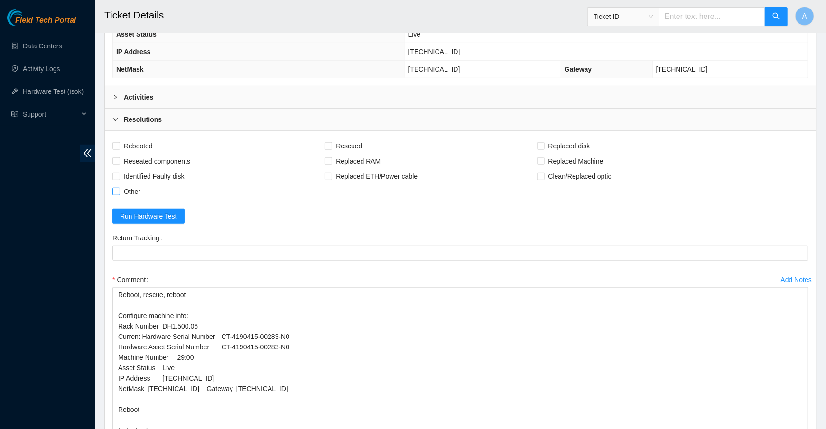
click at [118, 188] on input "Other" at bounding box center [115, 191] width 7 height 7
checkbox input "true"
click at [138, 154] on span "Reseated components" at bounding box center [157, 161] width 74 height 15
click at [119, 157] on input "Reseated components" at bounding box center [115, 160] width 7 height 7
checkbox input "true"
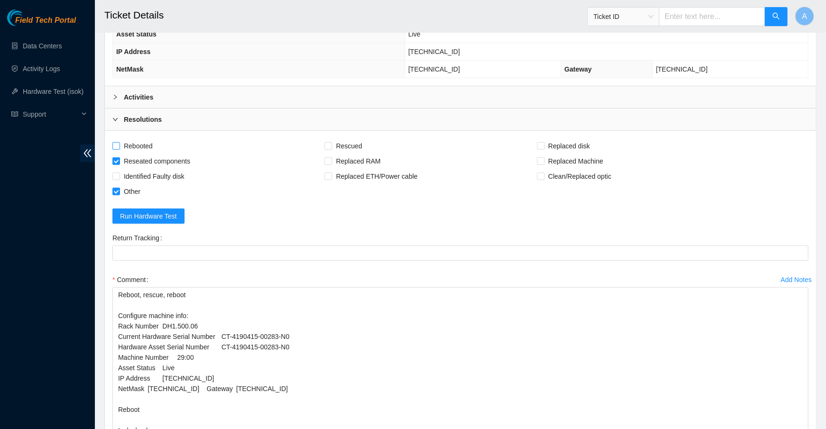
click at [143, 138] on span "Rebooted" at bounding box center [138, 145] width 37 height 15
click at [119, 142] on input "Rebooted" at bounding box center [115, 145] width 7 height 7
checkbox input "true"
click at [349, 138] on span "Rescued" at bounding box center [349, 145] width 34 height 15
click at [331, 142] on input "Rescued" at bounding box center [327, 145] width 7 height 7
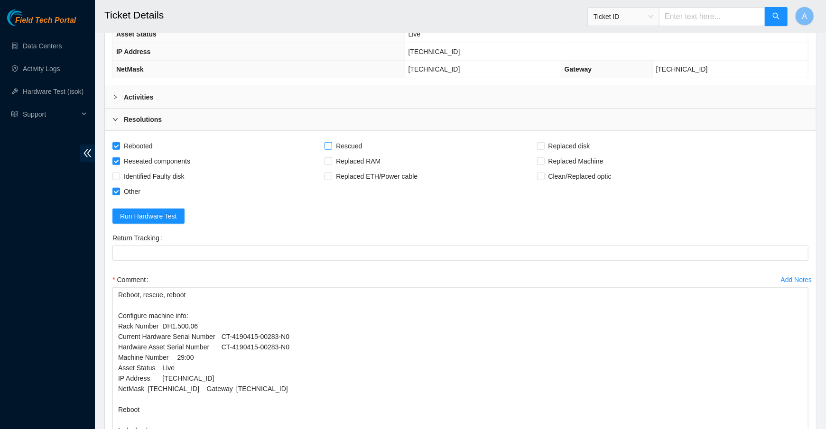
checkbox input "true"
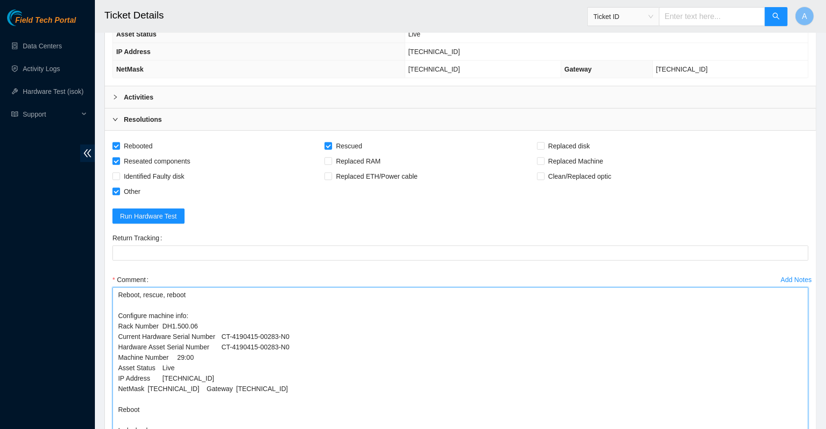
drag, startPoint x: 306, startPoint y: 328, endPoint x: 53, endPoint y: 328, distance: 253.2
click at [53, 328] on section "Field Tech Portal Data Centers Activity Logs Hardware Test (isok) Support Ticke…" at bounding box center [413, 89] width 826 height 1057
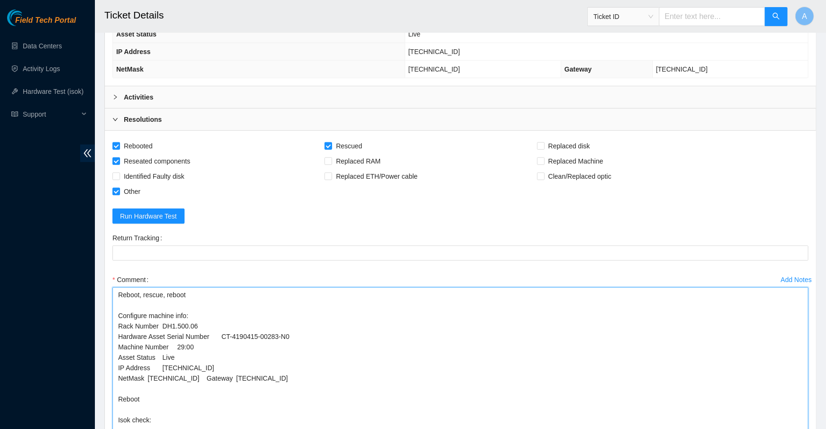
drag, startPoint x: 181, startPoint y: 349, endPoint x: 47, endPoint y: 350, distance: 133.7
click at [47, 350] on section "Field Tech Portal Data Centers Activity Logs Hardware Test (isok) Support Ticke…" at bounding box center [413, 89] width 826 height 1057
click at [207, 359] on textarea "Reboot, rescue, reboot Configure machine info: Rack Number DH1.500.06 Hardware …" at bounding box center [460, 389] width 696 height 205
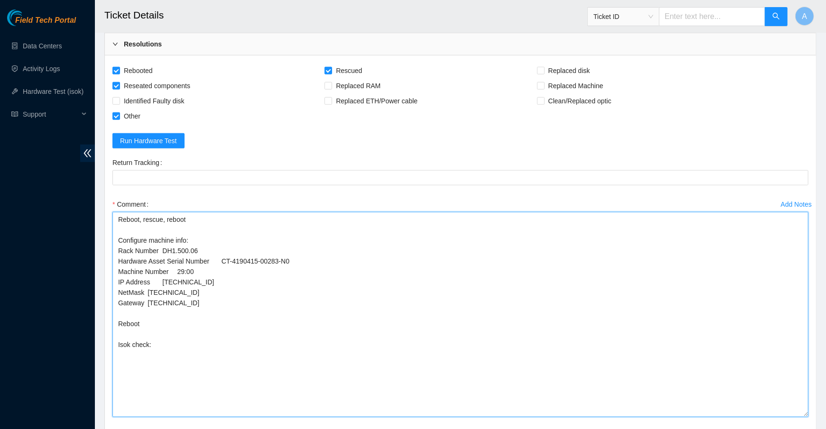
scroll to position [519, 0]
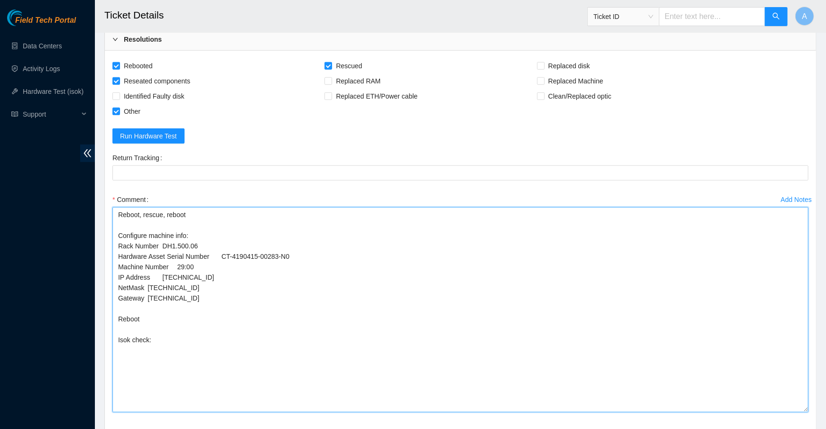
click at [239, 328] on textarea "Reboot, rescue, reboot Configure machine info: Rack Number DH1.500.06 Hardware …" at bounding box center [460, 309] width 696 height 205
click at [275, 346] on textarea "Reboot, rescue, reboot Configure machine info: Rack Number DH1.500.06 Hardware …" at bounding box center [460, 309] width 696 height 205
paste textarea "23.32.237.151 : passed: ok N/A 23.32.237.150 : passed: ok"
drag, startPoint x: 177, startPoint y: 357, endPoint x: 71, endPoint y: 357, distance: 106.7
click at [71, 357] on section "Field Tech Portal Data Centers Activity Logs Hardware Test (isok) Support Ticke…" at bounding box center [413, 9] width 826 height 1057
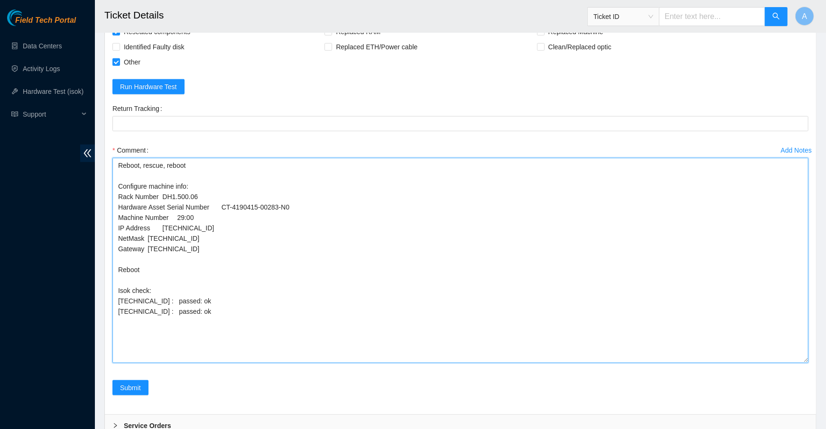
scroll to position [571, 0]
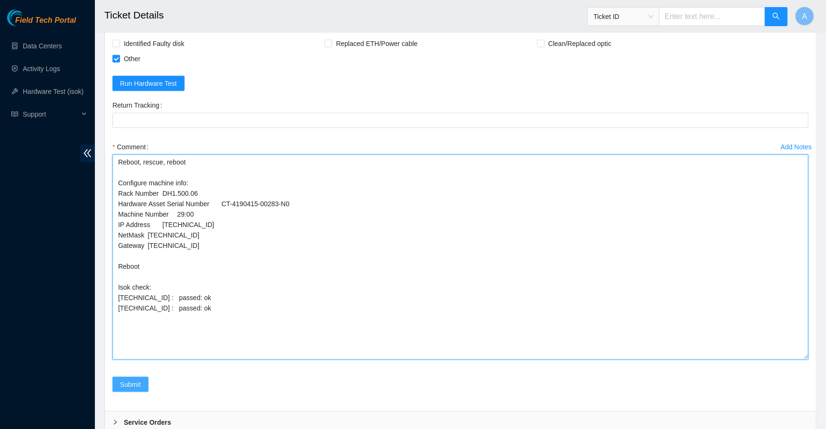
type textarea "Reboot, rescue, reboot Configure machine info: Rack Number DH1.500.06 Hardware …"
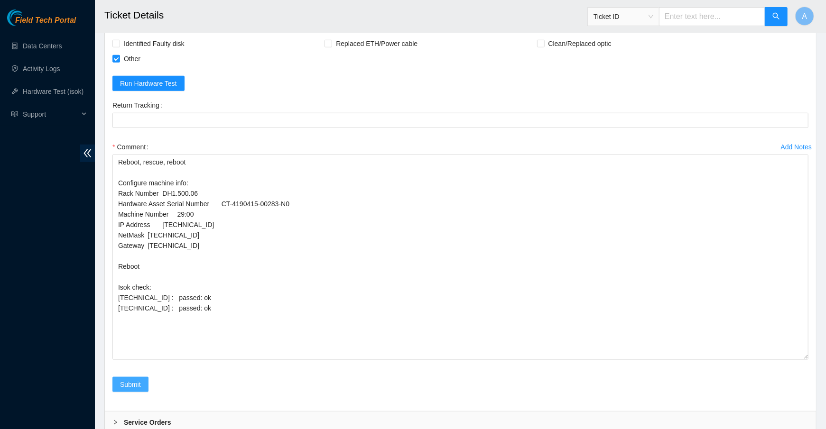
click at [131, 381] on span "Submit" at bounding box center [130, 384] width 21 height 10
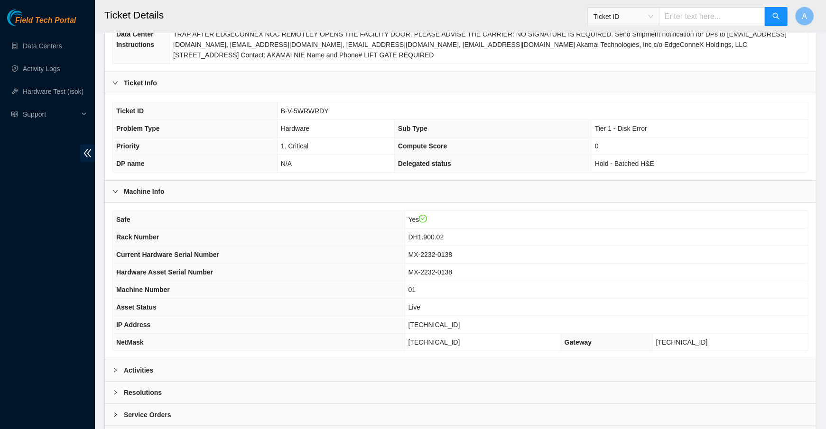
scroll to position [209, 0]
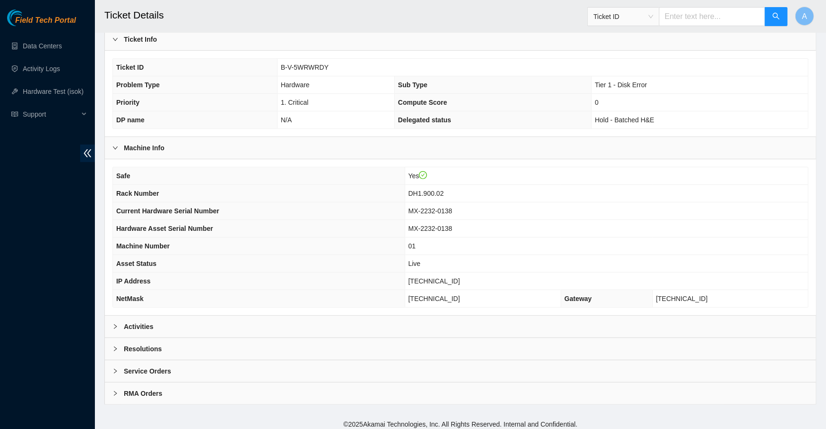
click at [285, 316] on div "Activities" at bounding box center [460, 327] width 711 height 22
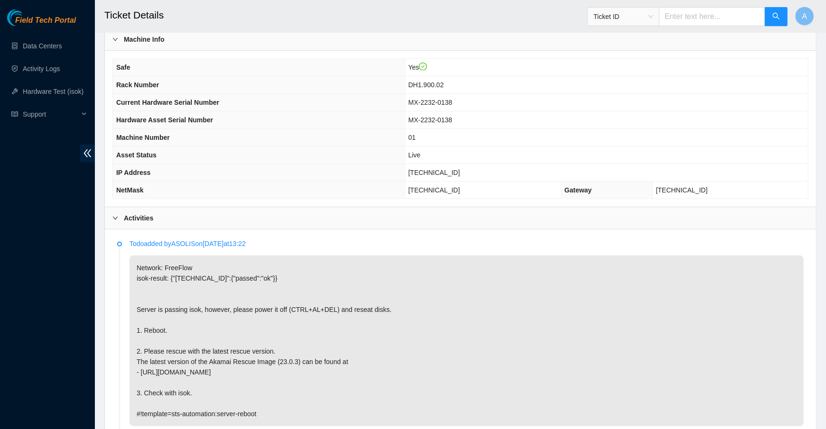
scroll to position [319, 0]
click at [443, 167] on span "[TECHNICAL_ID]" at bounding box center [434, 171] width 52 height 8
copy span "[TECHNICAL_ID]"
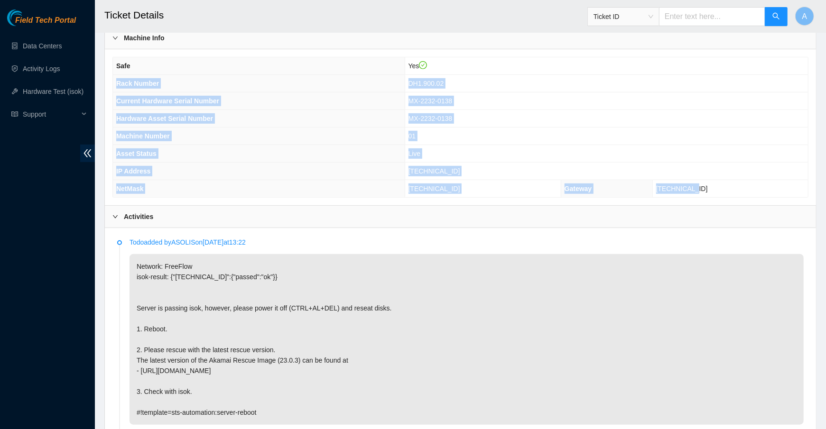
drag, startPoint x: 739, startPoint y: 185, endPoint x: 114, endPoint y: 80, distance: 634.2
click at [114, 80] on tbody "Safe Yes Rack Number DH1.900.02 Current Hardware Serial Number MX-2232-0138 Har…" at bounding box center [460, 127] width 695 height 140
copy tbody "Rack Number DH1.900.02 Current Hardware Serial Number MX-2232-0138 Hardware Ass…"
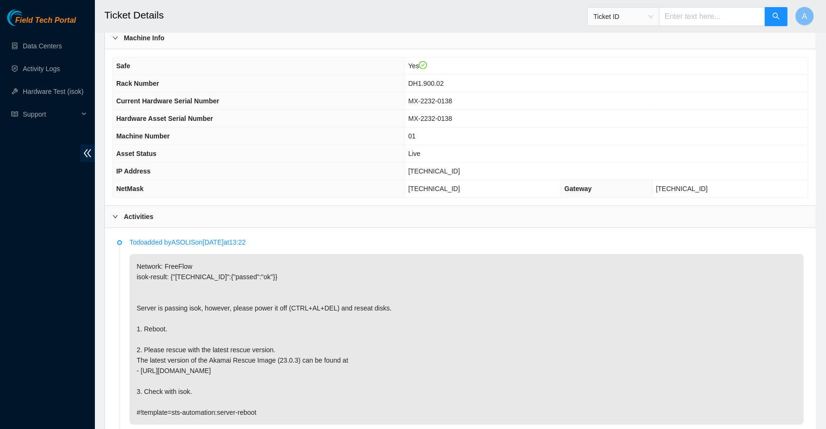
click at [171, 208] on div "Activities" at bounding box center [460, 217] width 711 height 22
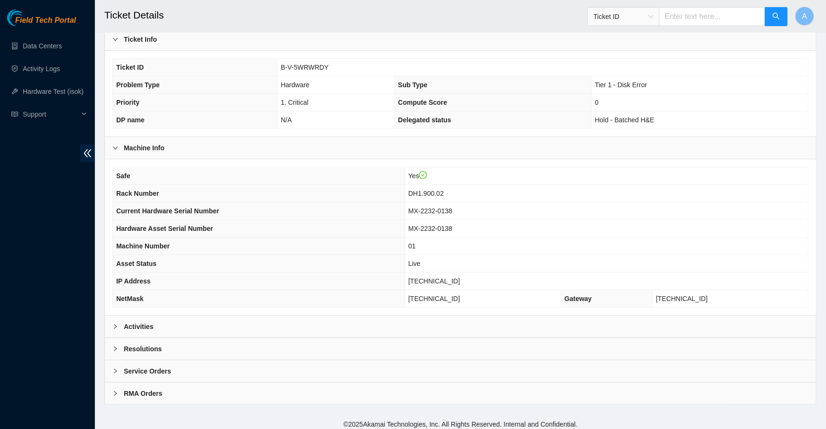
click at [194, 348] on div "Resolutions" at bounding box center [460, 349] width 711 height 22
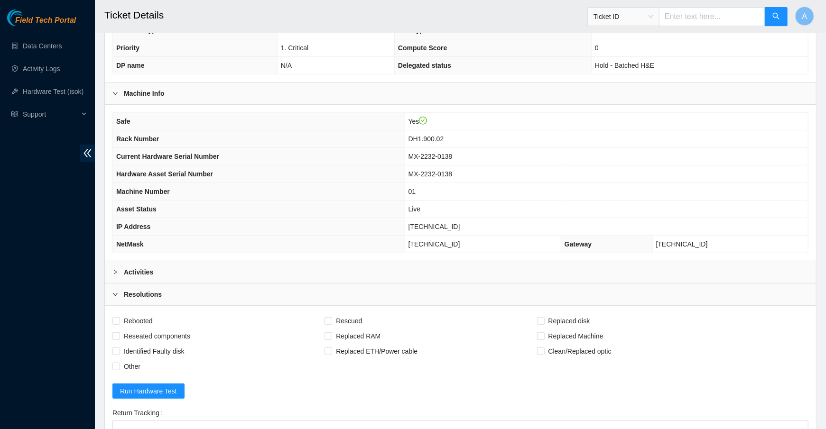
scroll to position [453, 0]
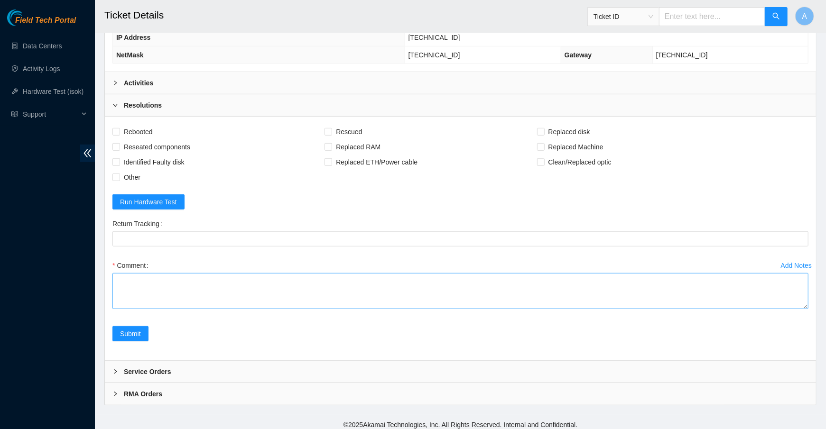
drag, startPoint x: 805, startPoint y: 299, endPoint x: 802, endPoint y: 359, distance: 59.8
click at [802, 309] on textarea "Comment" at bounding box center [460, 291] width 696 height 36
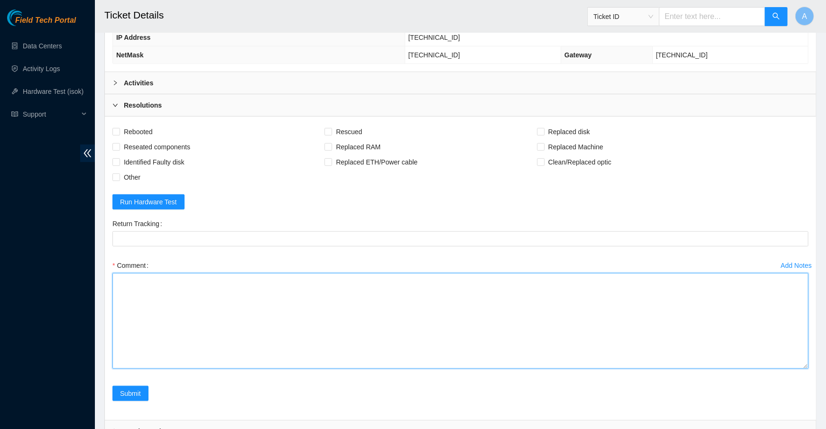
click at [724, 336] on textarea "Comment" at bounding box center [460, 321] width 696 height 96
paste textarea "Rack Number DH1.900.02 Current Hardware Serial Number MX-2232-0138 Hardware Ass…"
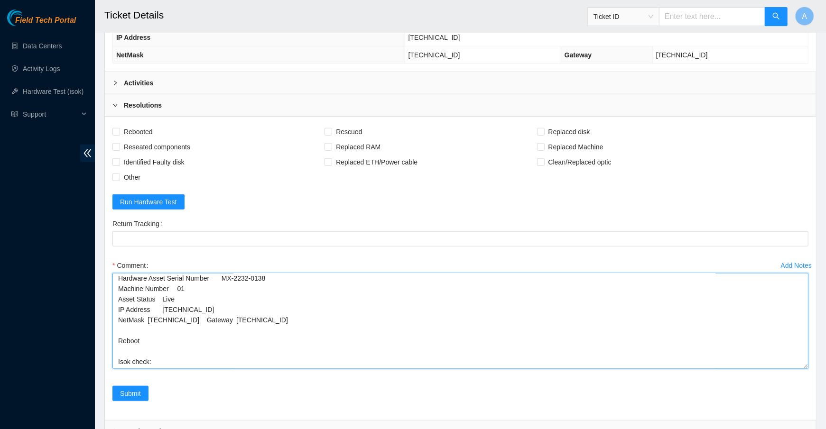
scroll to position [103, 0]
type textarea "Power off machine Reseat all disks Reboot, rescue, reboot Configure machine inf…"
click at [118, 176] on label "Other" at bounding box center [128, 177] width 32 height 15
click at [118, 176] on input "Other" at bounding box center [115, 177] width 7 height 7
checkbox input "true"
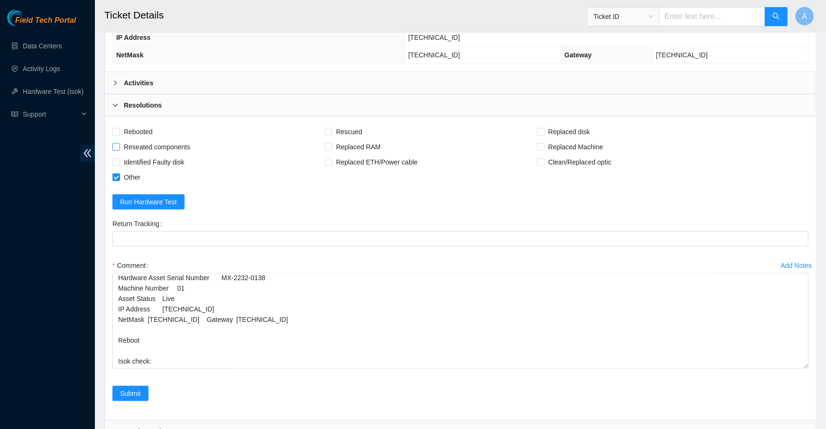
click at [117, 143] on input "Reseated components" at bounding box center [115, 146] width 7 height 7
checkbox input "true"
click at [117, 124] on label "Rebooted" at bounding box center [134, 131] width 44 height 15
click at [117, 128] on input "Rebooted" at bounding box center [115, 131] width 7 height 7
checkbox input "true"
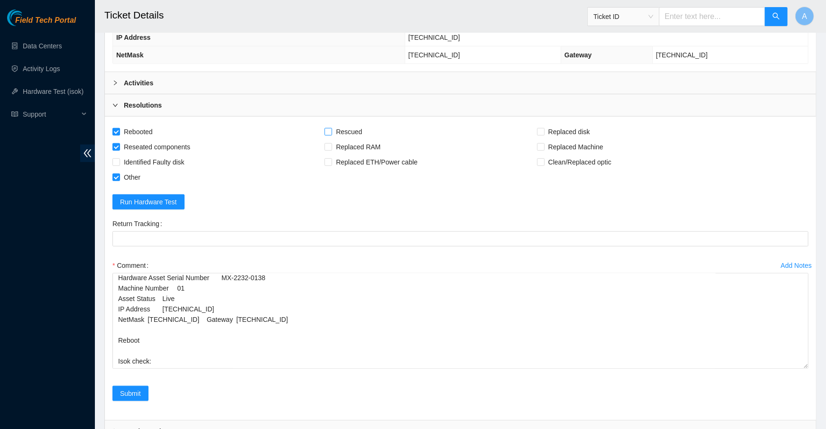
click at [351, 126] on span "Rescued" at bounding box center [349, 131] width 34 height 15
click at [331, 128] on input "Rescued" at bounding box center [327, 131] width 7 height 7
checkbox input "true"
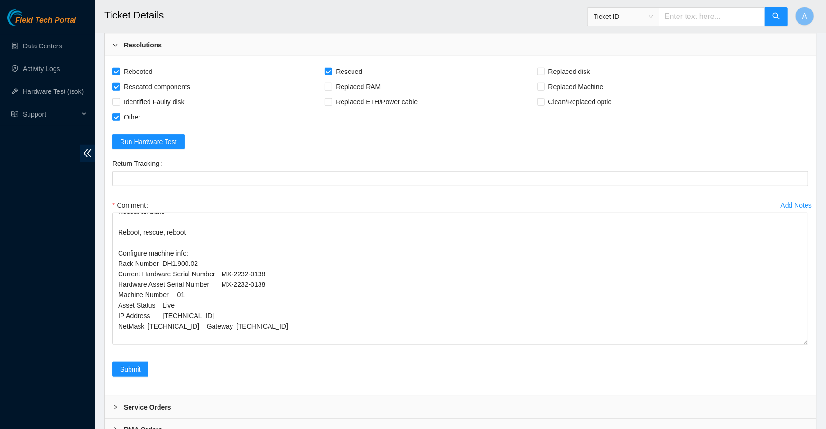
scroll to position [0, 0]
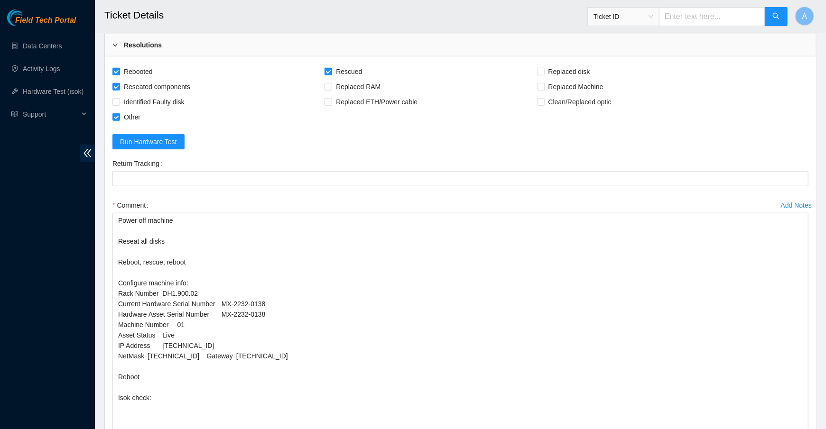
drag, startPoint x: 806, startPoint y: 298, endPoint x: 792, endPoint y: 455, distance: 157.6
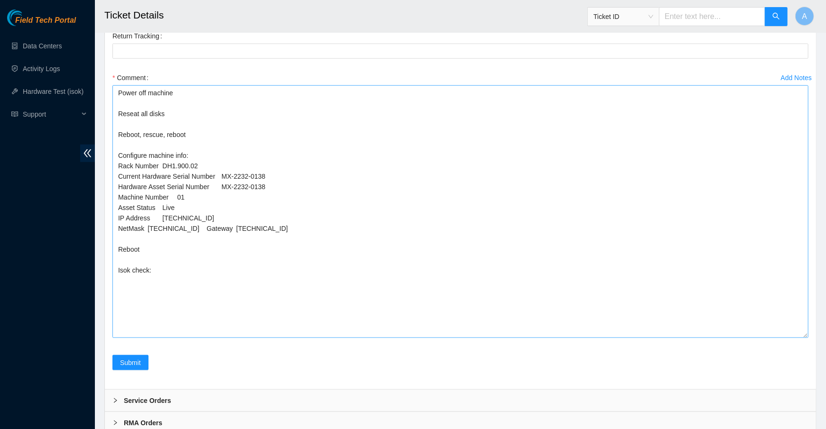
scroll to position [662, 0]
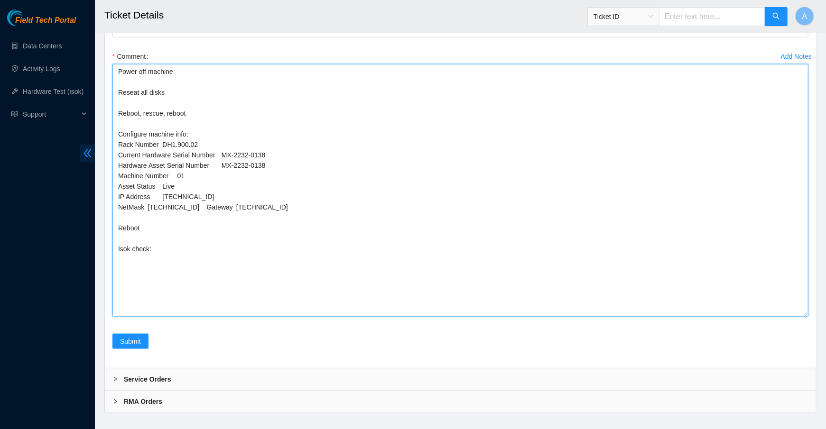
drag, startPoint x: 264, startPoint y: 161, endPoint x: 94, endPoint y: 161, distance: 169.8
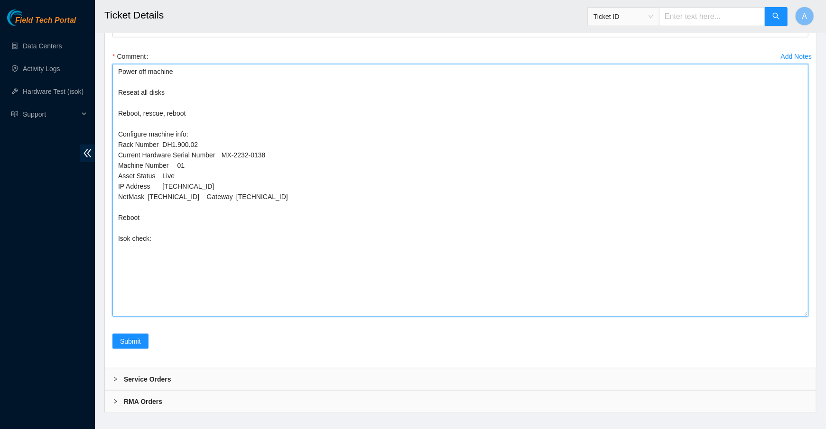
drag, startPoint x: 183, startPoint y: 175, endPoint x: 30, endPoint y: 170, distance: 152.8
click at [207, 179] on textarea "Power off machine Reseat all disks Reboot, rescue, reboot Configure machine inf…" at bounding box center [460, 190] width 696 height 253
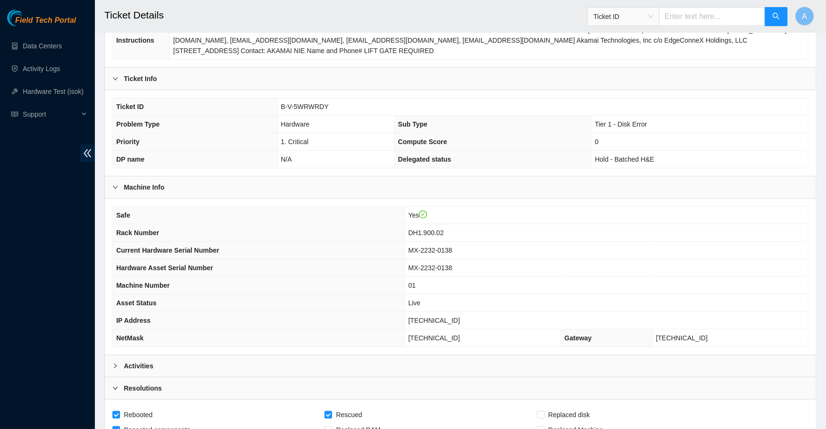
scroll to position [127, 0]
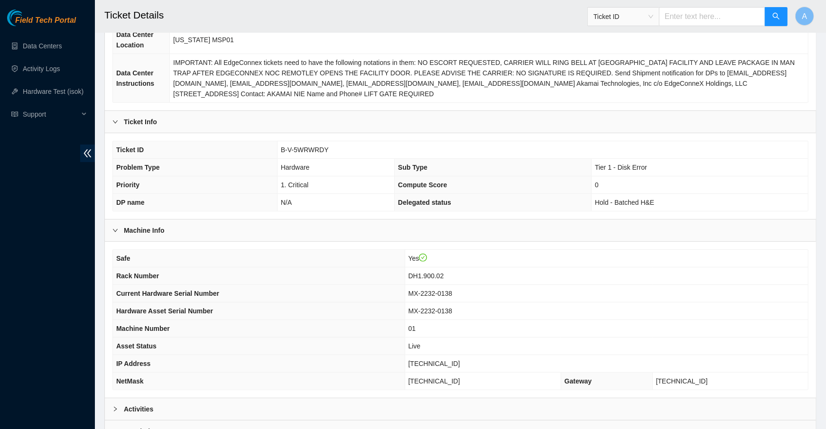
click at [450, 360] on span "23.40.98.85" at bounding box center [434, 364] width 52 height 8
copy span "23.40.98.85"
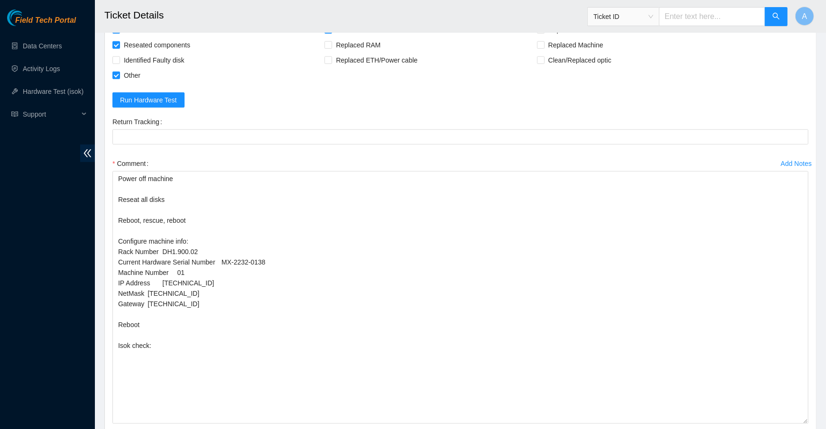
scroll to position [582, 0]
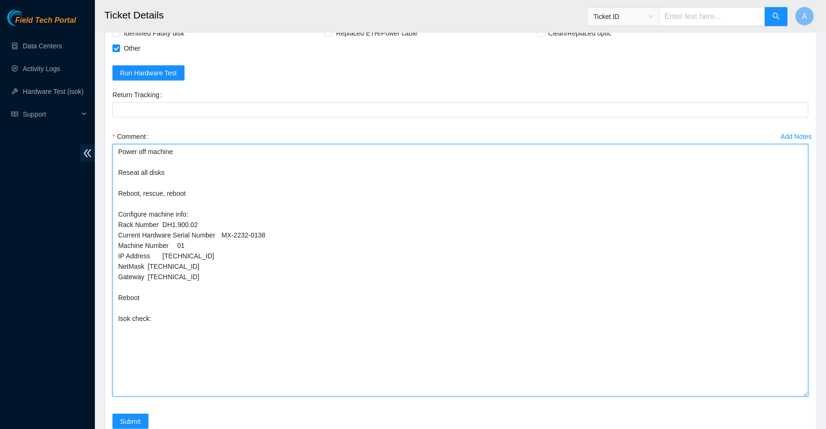
click at [170, 314] on textarea "Power off machine Reseat all disks Reboot, rescue, reboot Configure machine inf…" at bounding box center [460, 270] width 696 height 253
paste textarea "23.40.98.85 : passed: ok"
type textarea "Power off machine Reseat all disks Reboot, rescue, reboot Configure machine inf…"
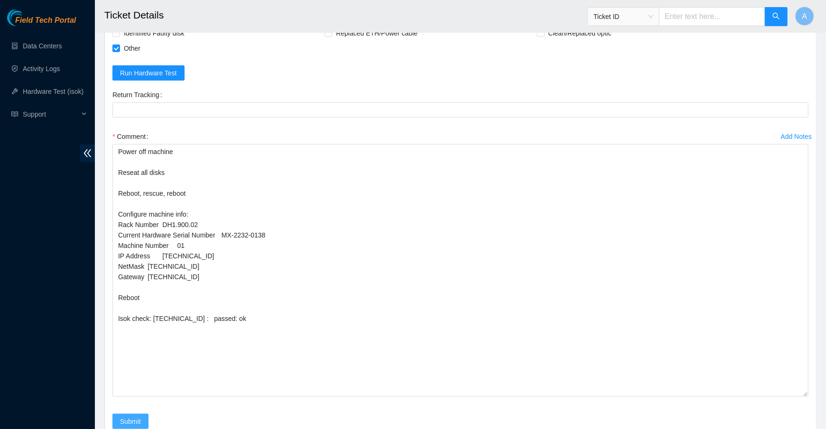
click at [128, 416] on span "Submit" at bounding box center [130, 421] width 21 height 10
